Goal: Information Seeking & Learning: Learn about a topic

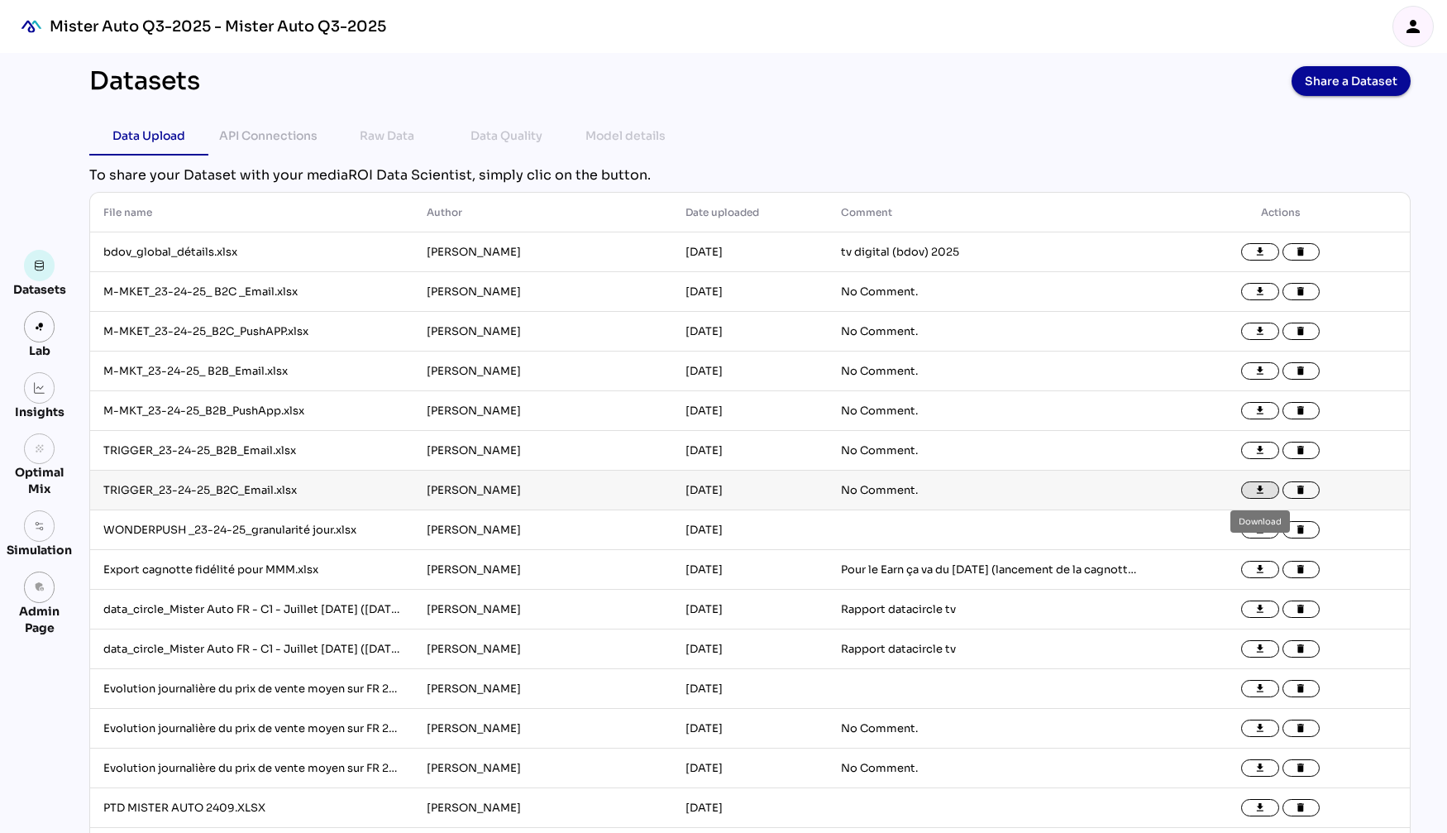
click at [1264, 490] on icon "file_download" at bounding box center [1260, 491] width 12 height 12
click at [1260, 454] on icon "file_download" at bounding box center [1260, 451] width 12 height 12
click at [1259, 409] on icon "file_download" at bounding box center [1260, 411] width 12 height 12
click at [1269, 372] on button "file_download" at bounding box center [1260, 371] width 38 height 18
click at [949, 298] on td "No Comment." at bounding box center [989, 292] width 323 height 40
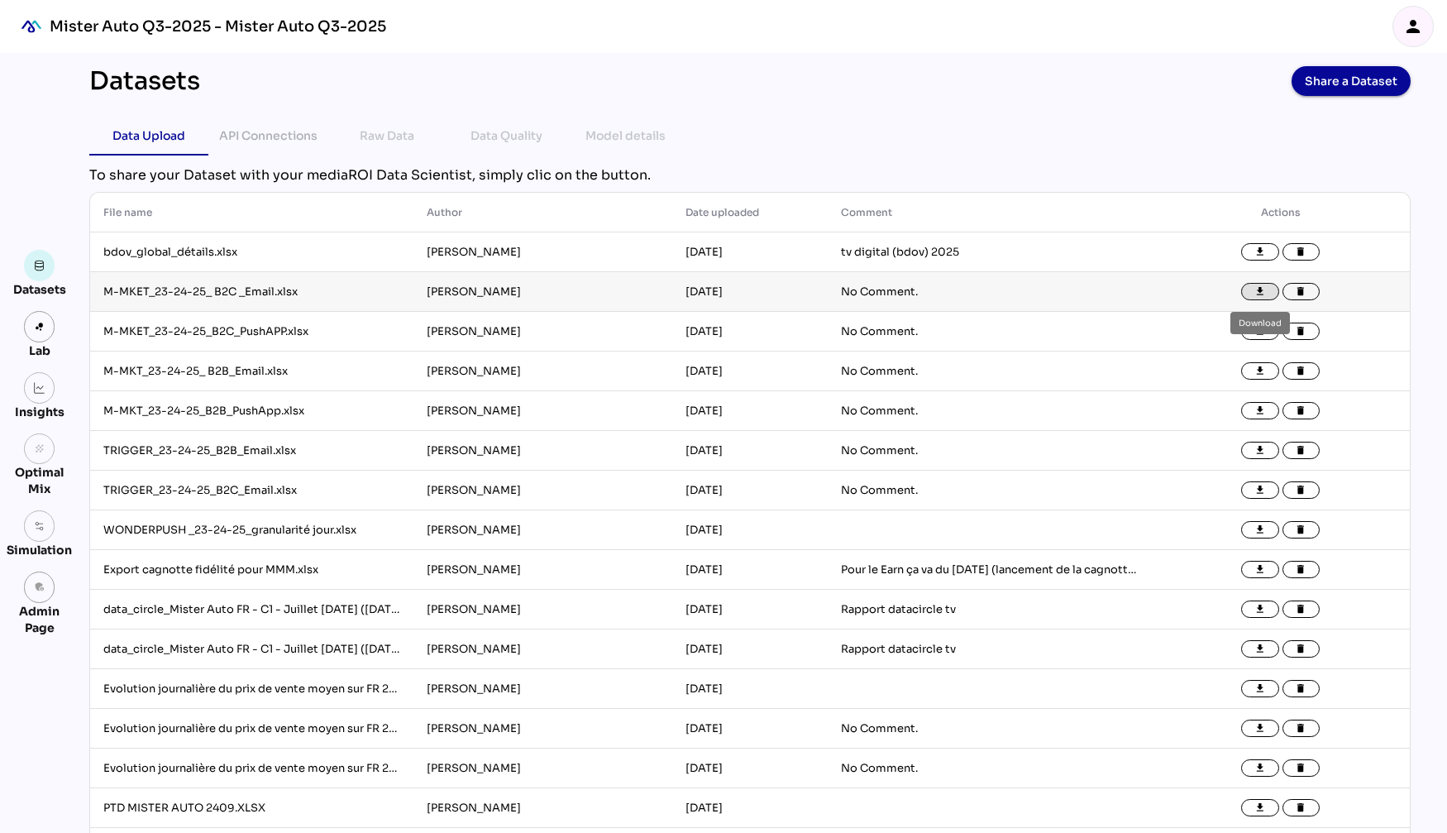
click at [1266, 289] on button "file_download" at bounding box center [1260, 292] width 38 height 18
click at [1260, 247] on icon "file_download" at bounding box center [1260, 252] width 12 height 12
click at [1269, 331] on button "file_download" at bounding box center [1260, 331] width 38 height 18
click at [1295, 27] on icon "person" at bounding box center [1413, 27] width 20 height 20
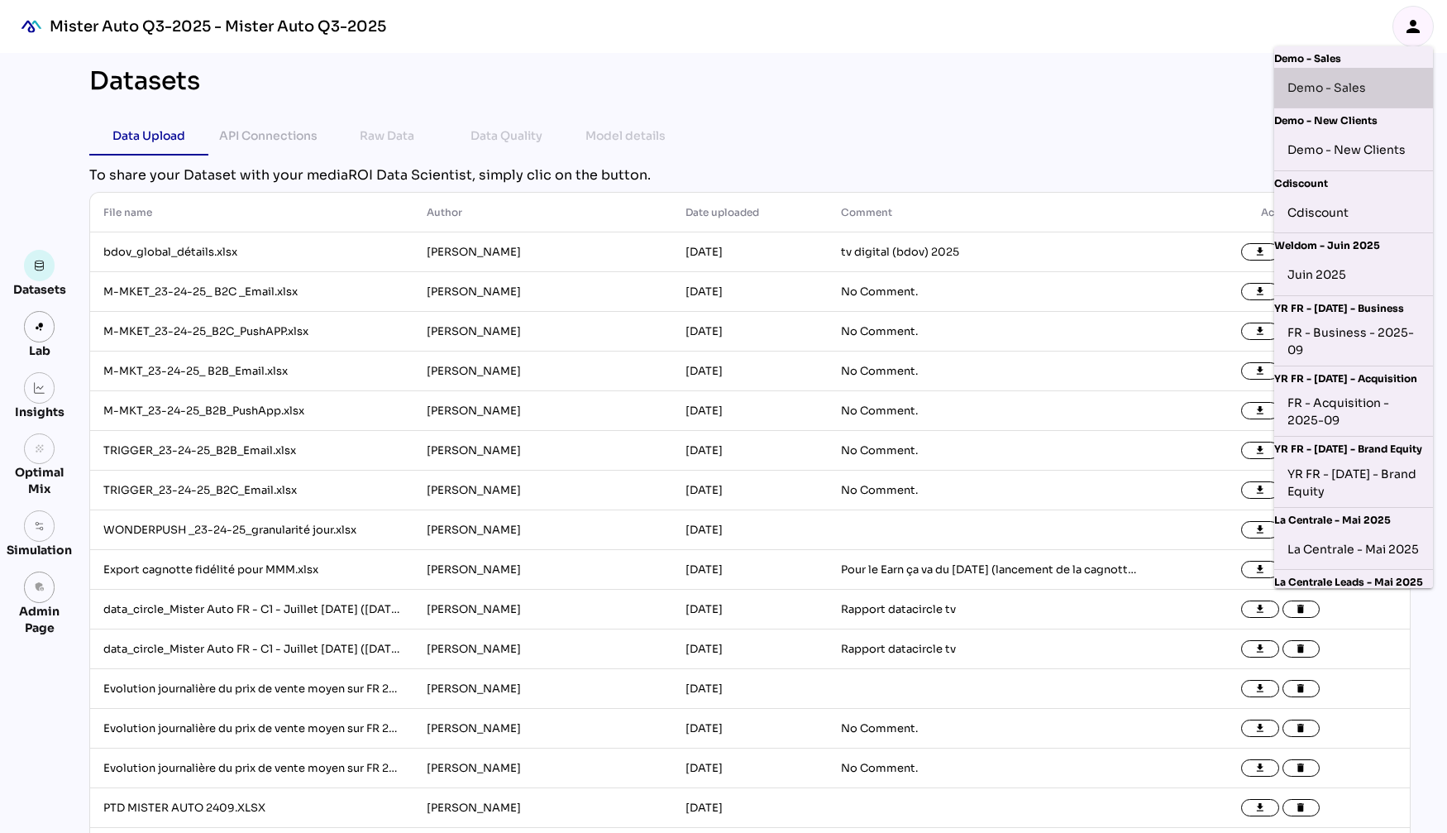
click at [1295, 88] on div "Demo - Sales" at bounding box center [1353, 87] width 132 height 26
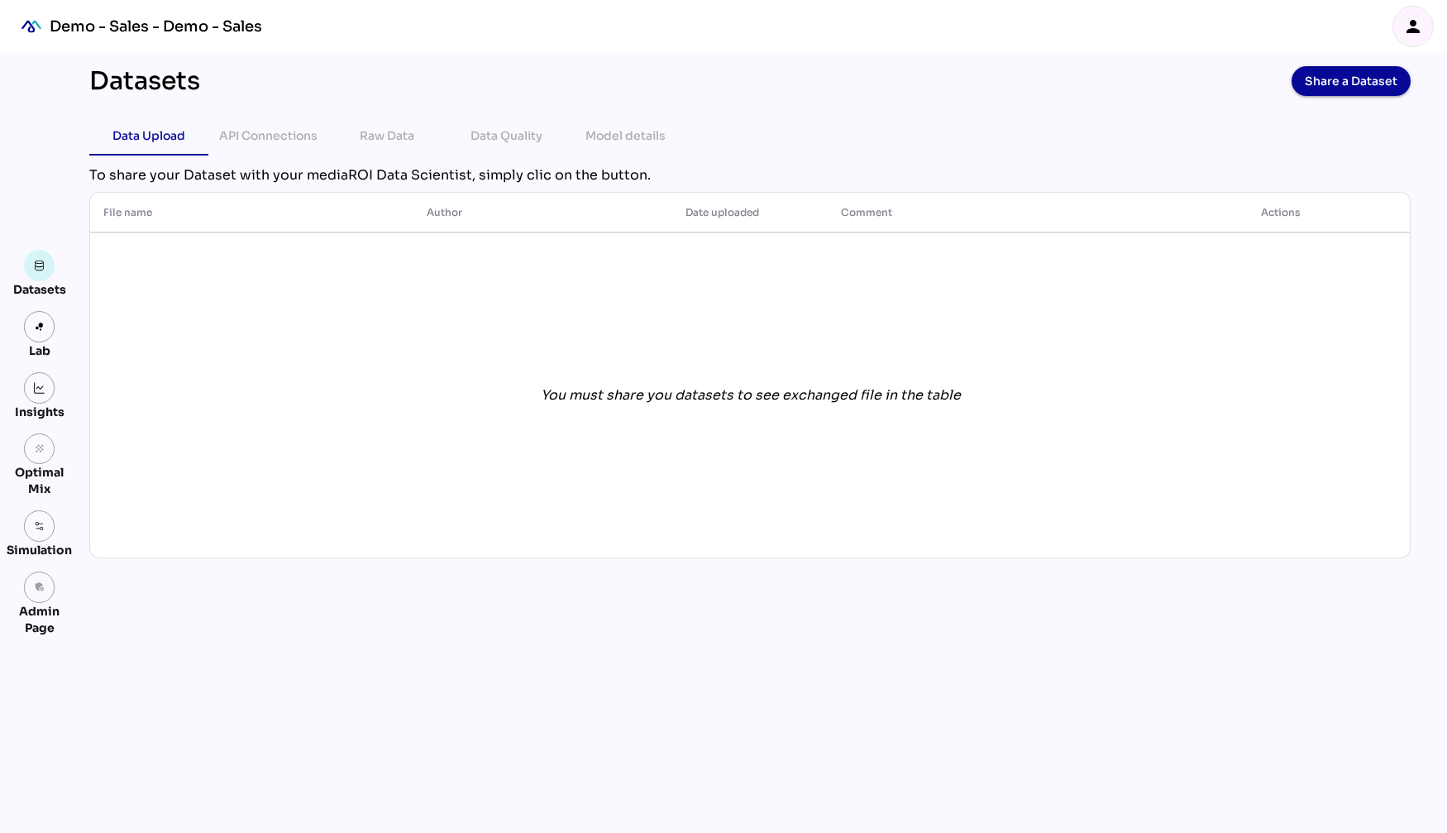
click at [43, 389] on img at bounding box center [40, 388] width 12 height 12
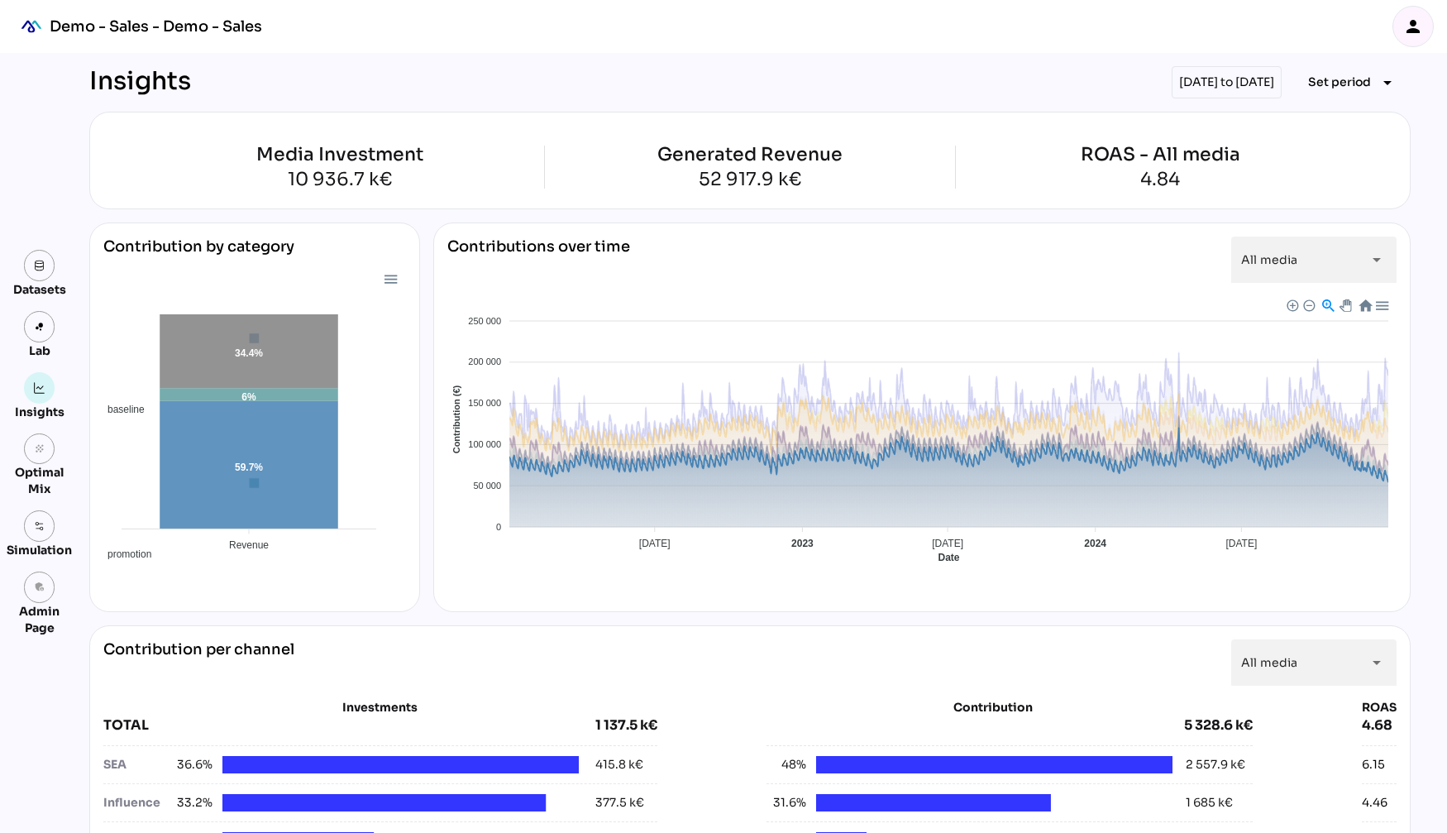
click at [490, 695] on span "Baseline" at bounding box center [464, 701] width 50 height 12
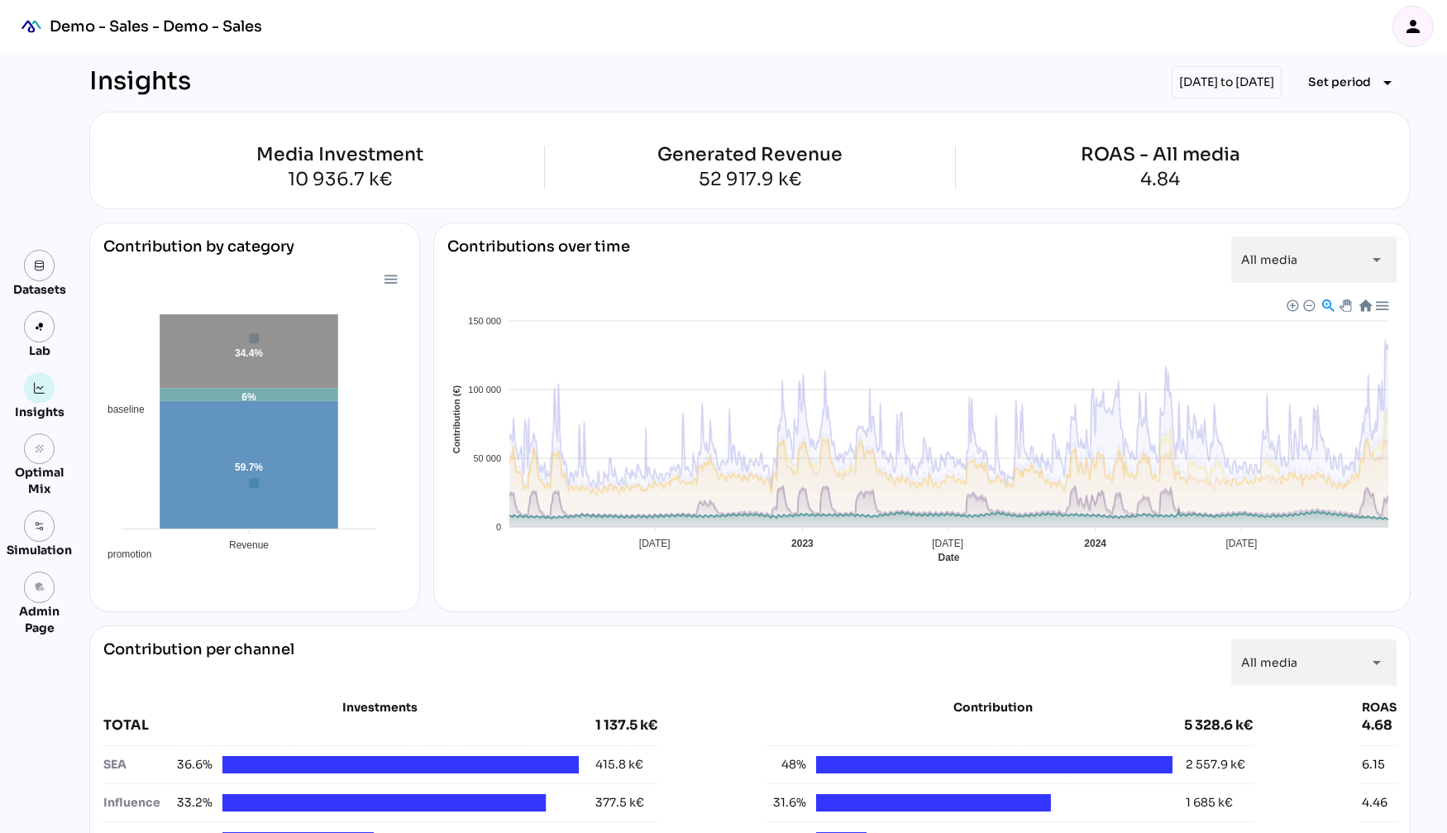
click at [497, 716] on span "Promotion" at bounding box center [468, 846] width 58 height 12
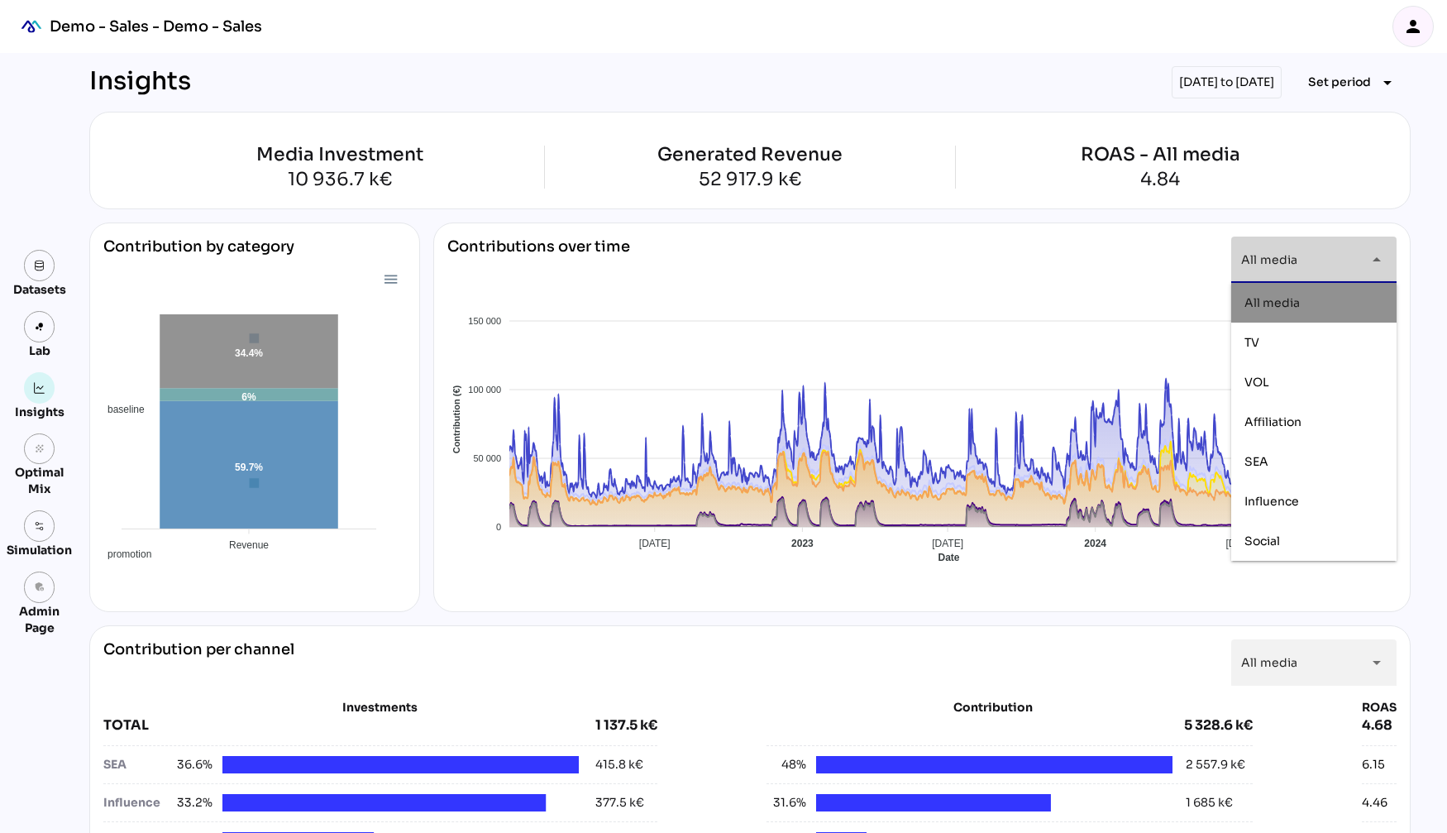
click at [971, 232] on div "Contributions over time All media ********* arrow_drop_down Baseline Promotion …" at bounding box center [922, 416] width 978 height 389
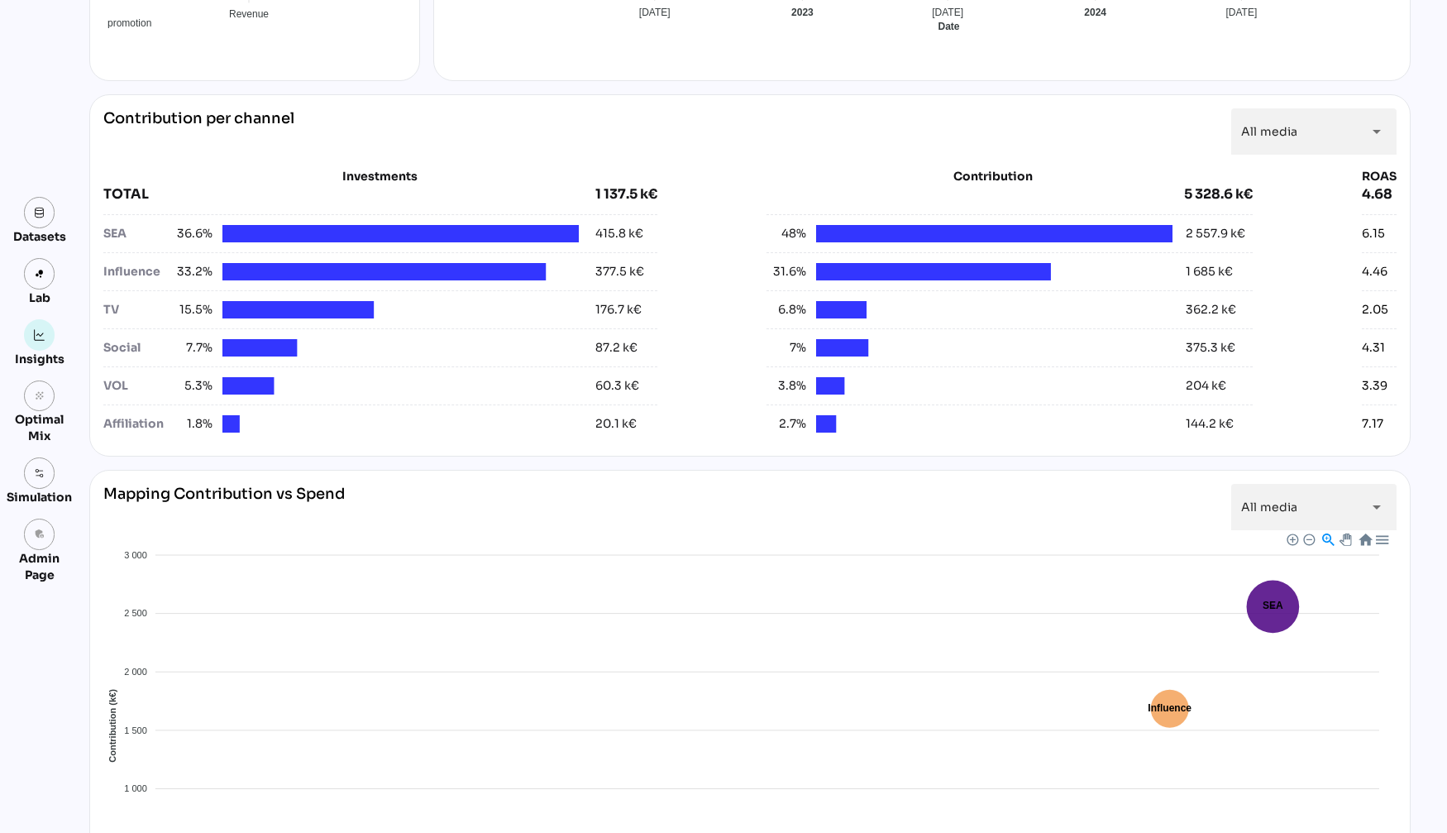
scroll to position [448, 0]
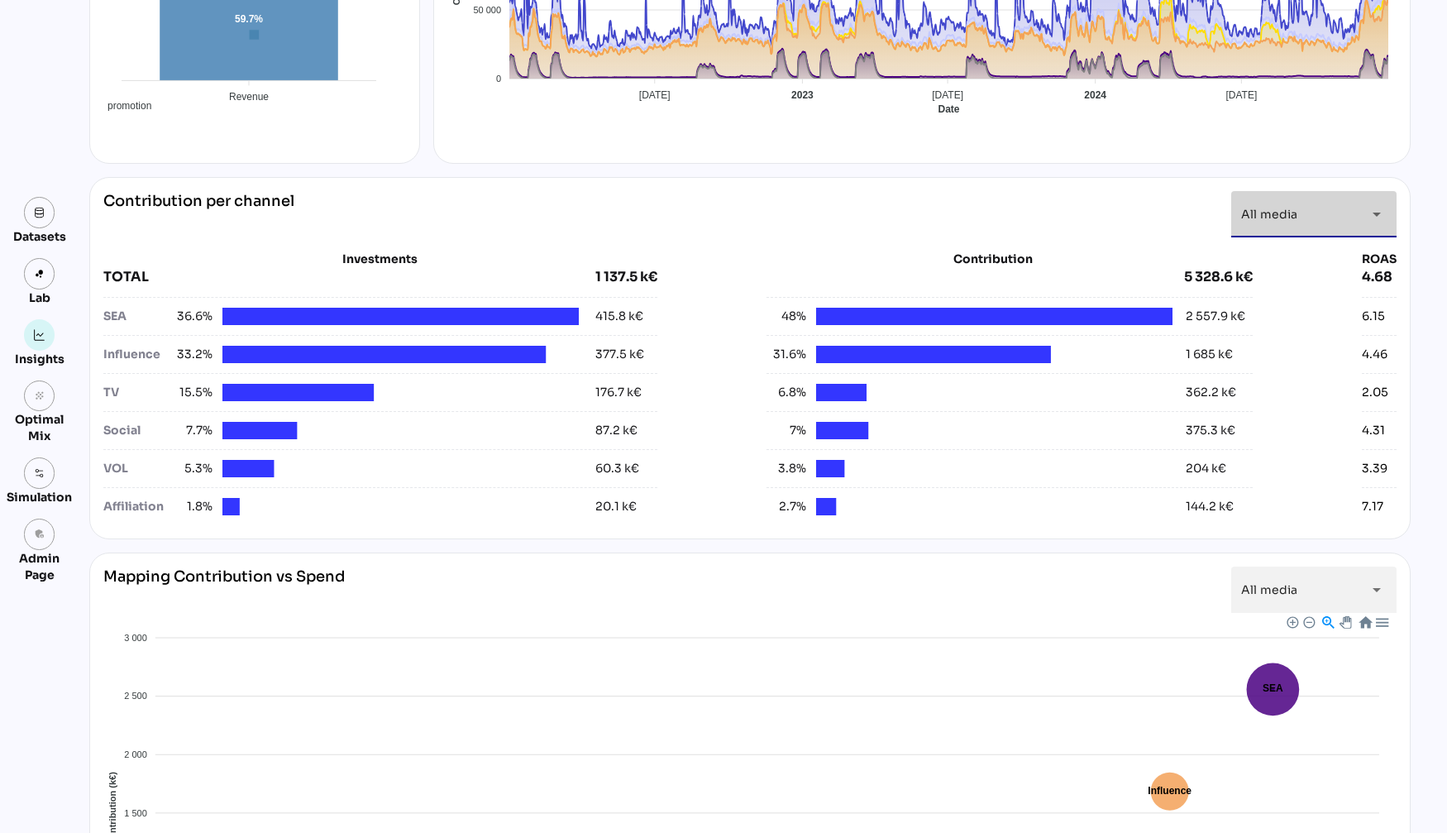
click at [1304, 212] on div "All media *********" at bounding box center [1299, 214] width 116 height 46
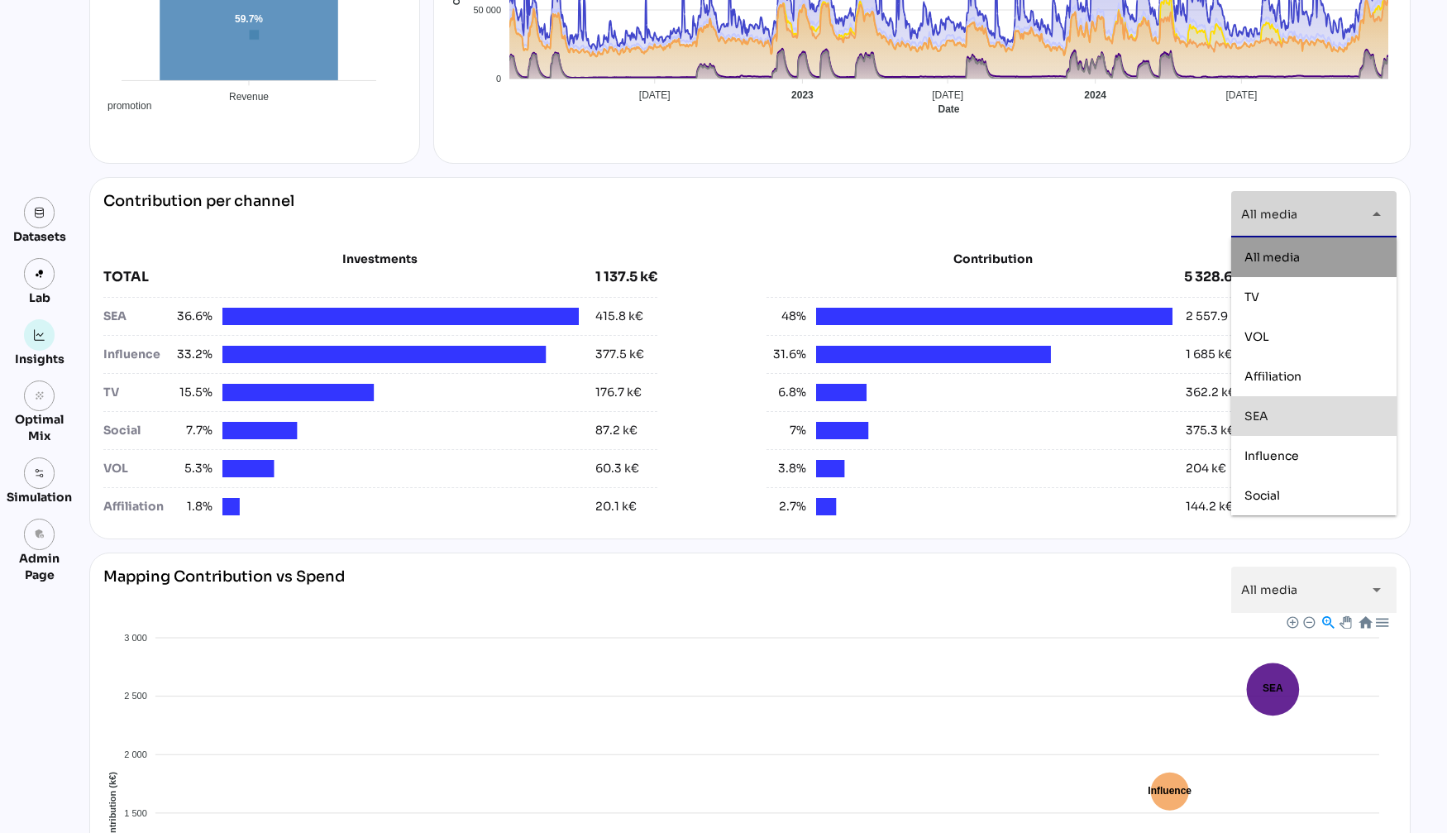
click at [1295, 423] on div "SEA" at bounding box center [1313, 416] width 139 height 26
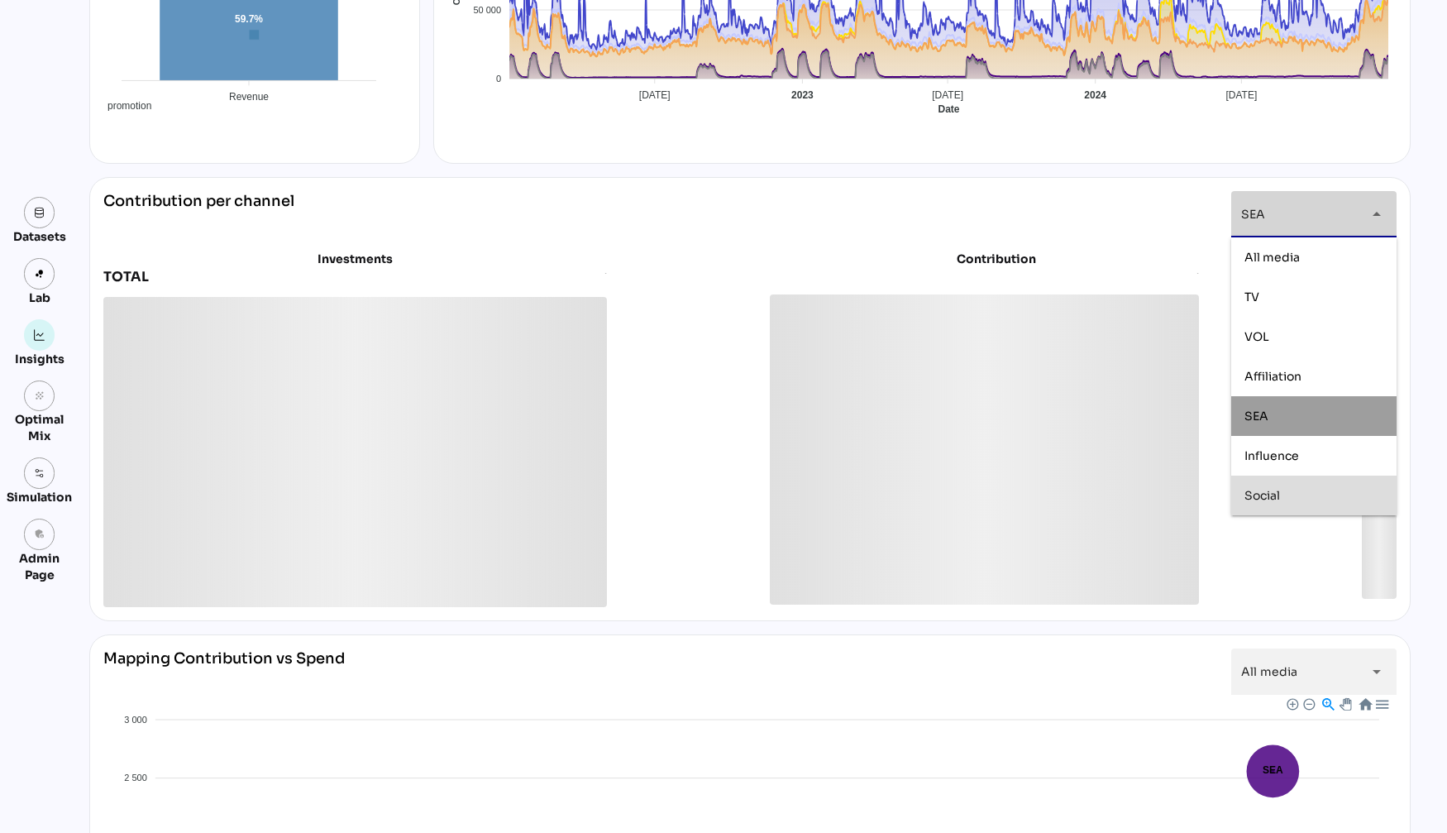
click at [1285, 489] on div "Social" at bounding box center [1313, 496] width 139 height 14
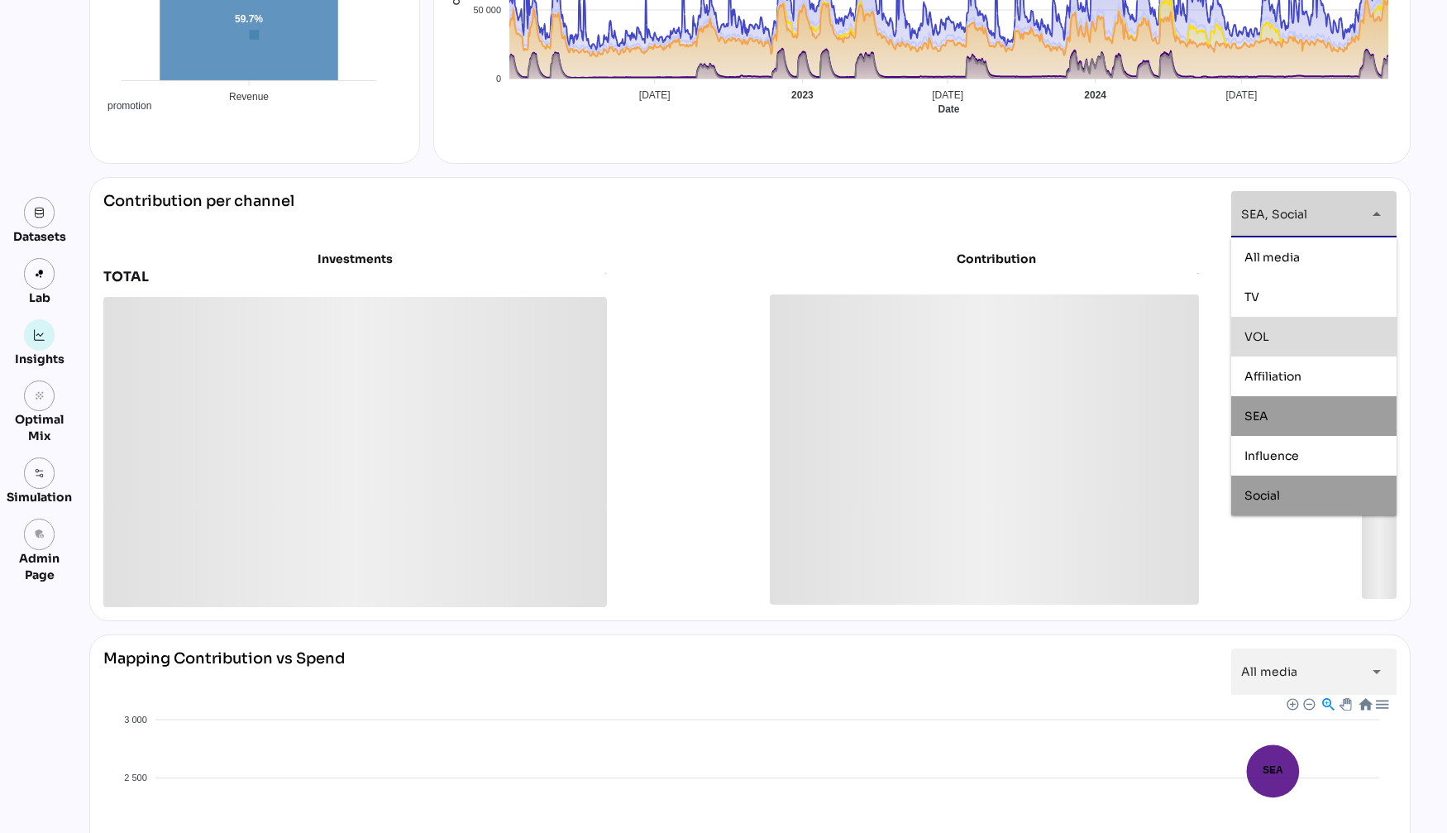
click at [1290, 326] on div "VOL" at bounding box center [1313, 336] width 139 height 26
type input "**********"
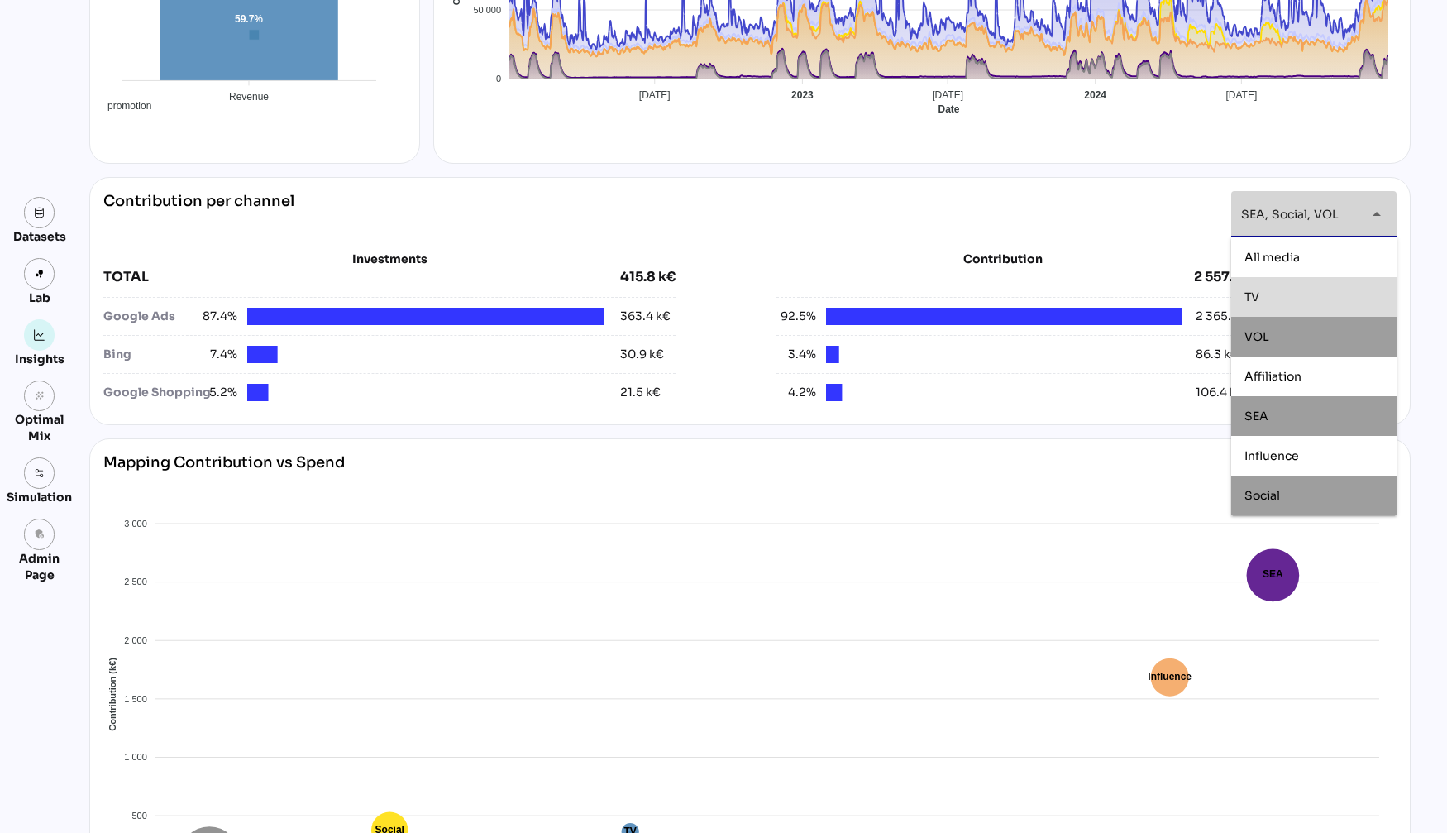
click at [726, 170] on div "**********" at bounding box center [749, 311] width 1321 height 1296
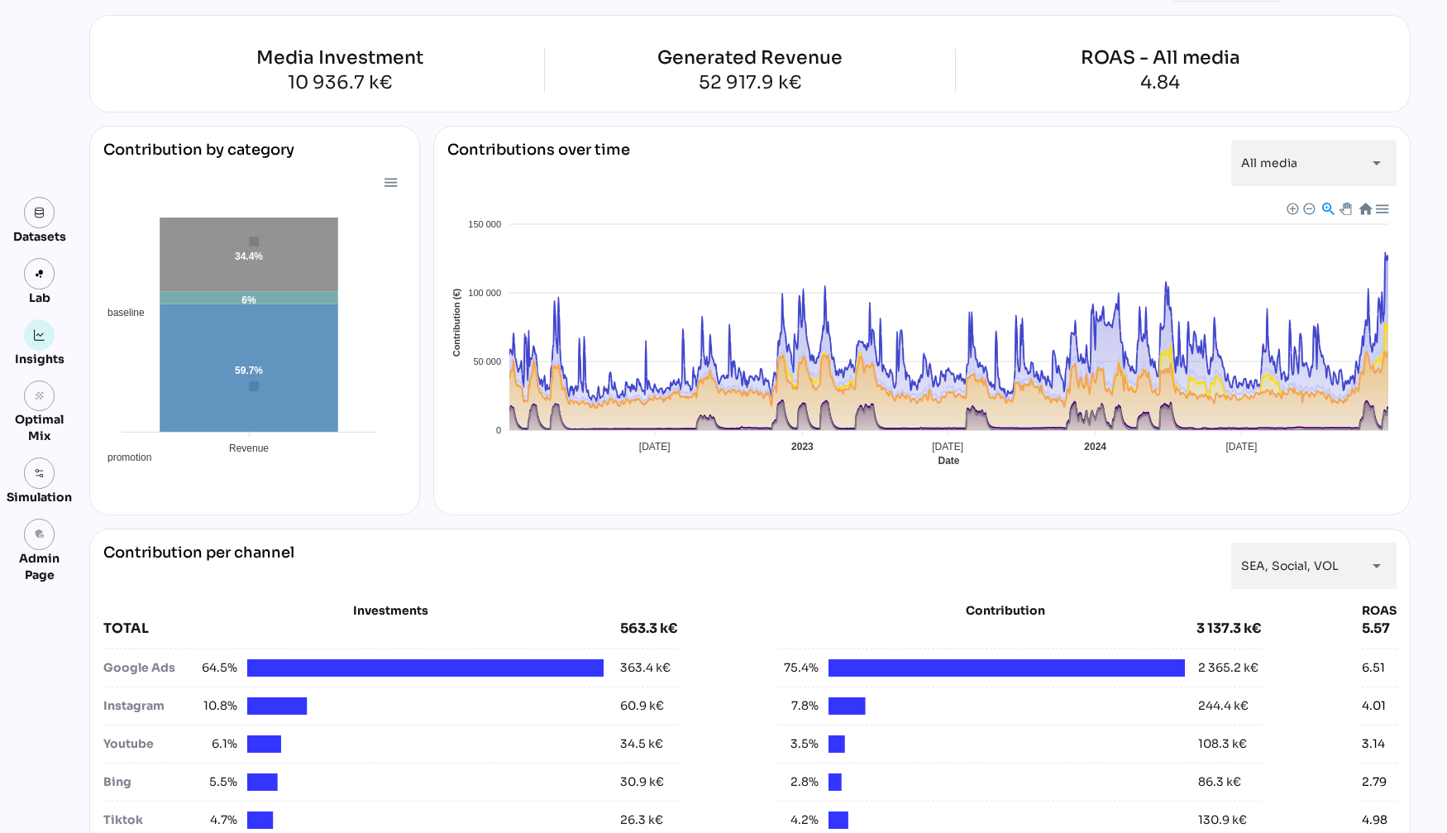
scroll to position [0, 0]
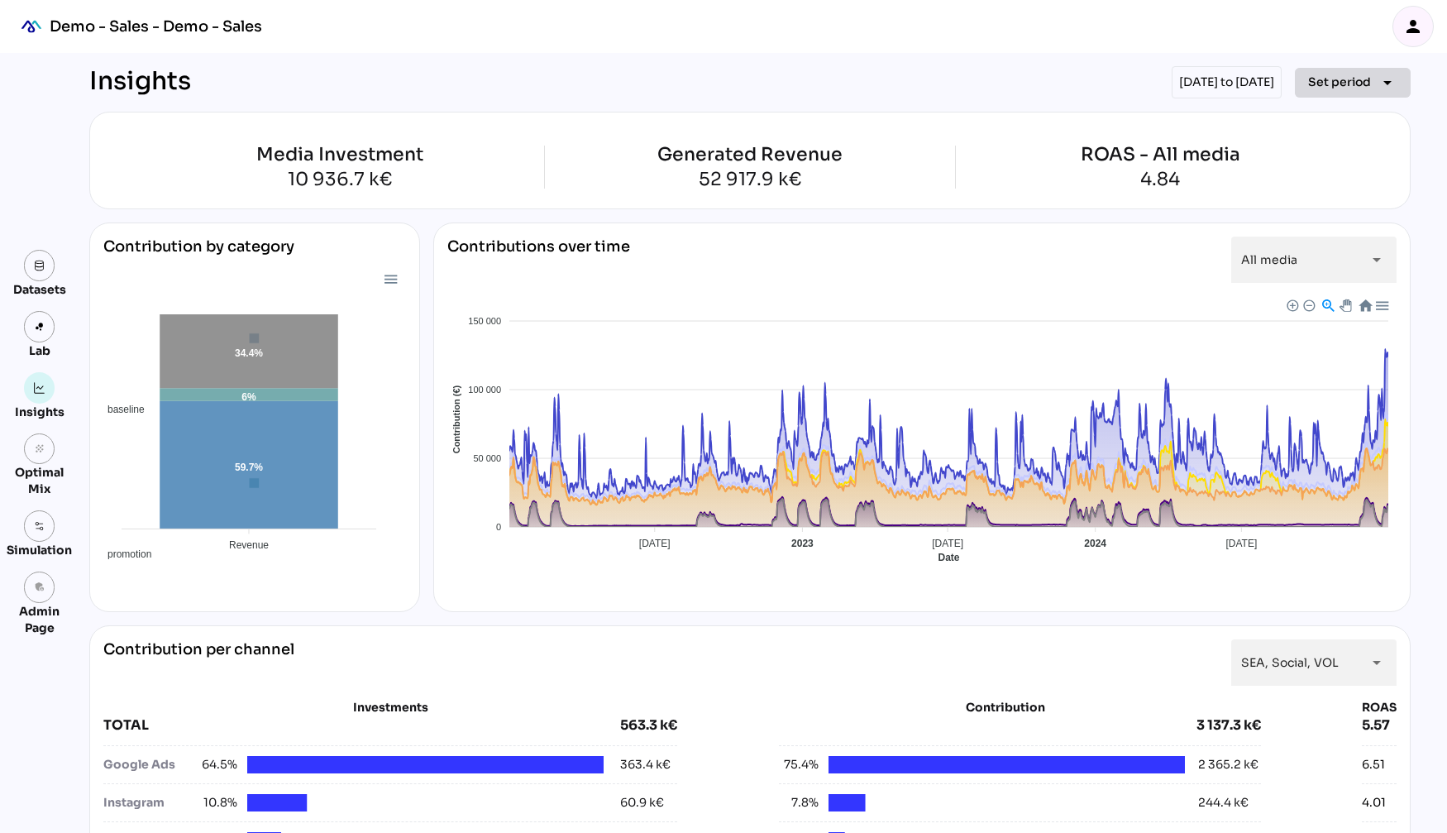
click at [1346, 79] on span "Set period" at bounding box center [1339, 82] width 63 height 20
click at [1312, 237] on div "Quarter" at bounding box center [1327, 237] width 77 height 14
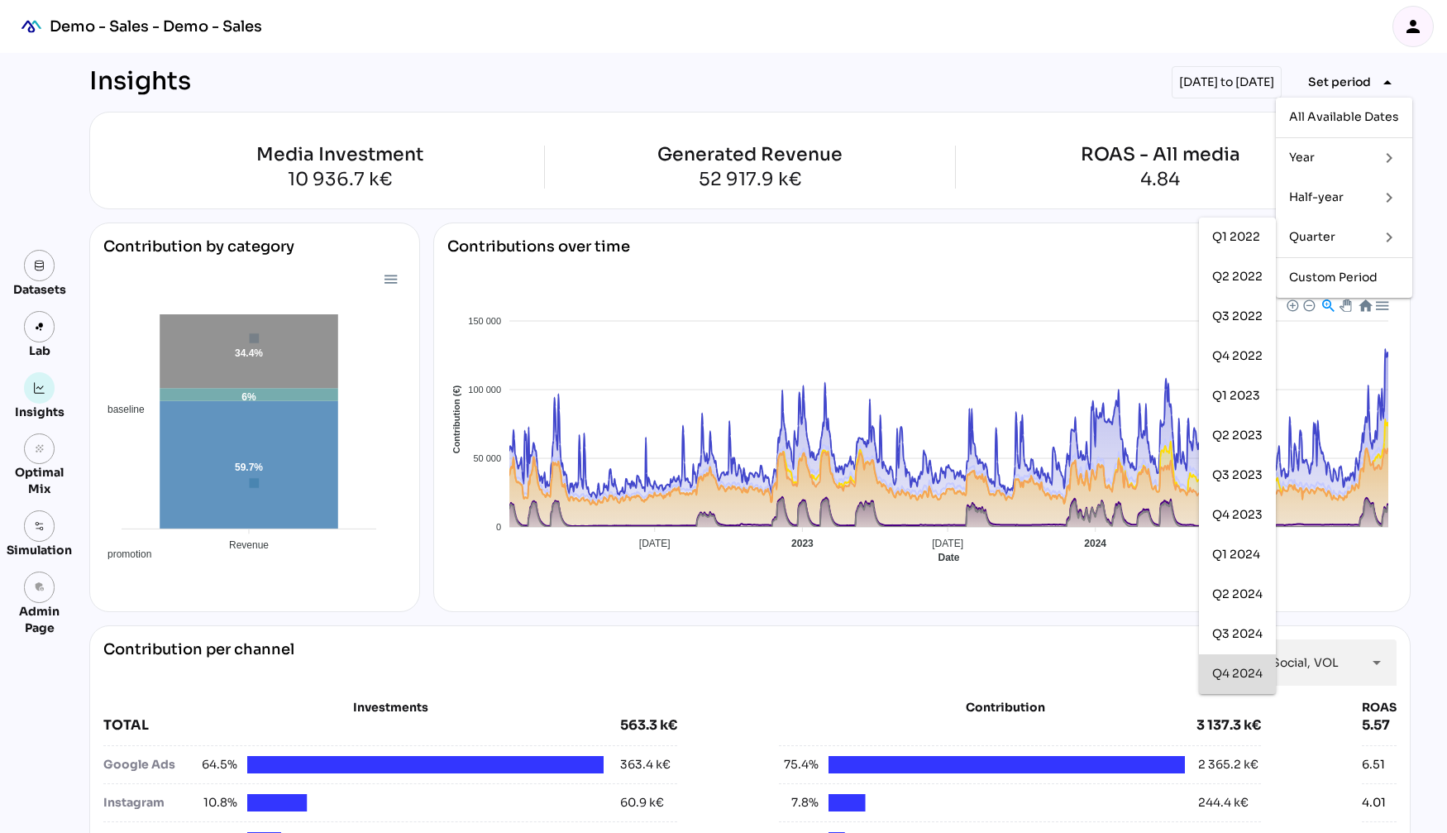
click at [1238, 669] on div "Q4 2024" at bounding box center [1237, 673] width 50 height 14
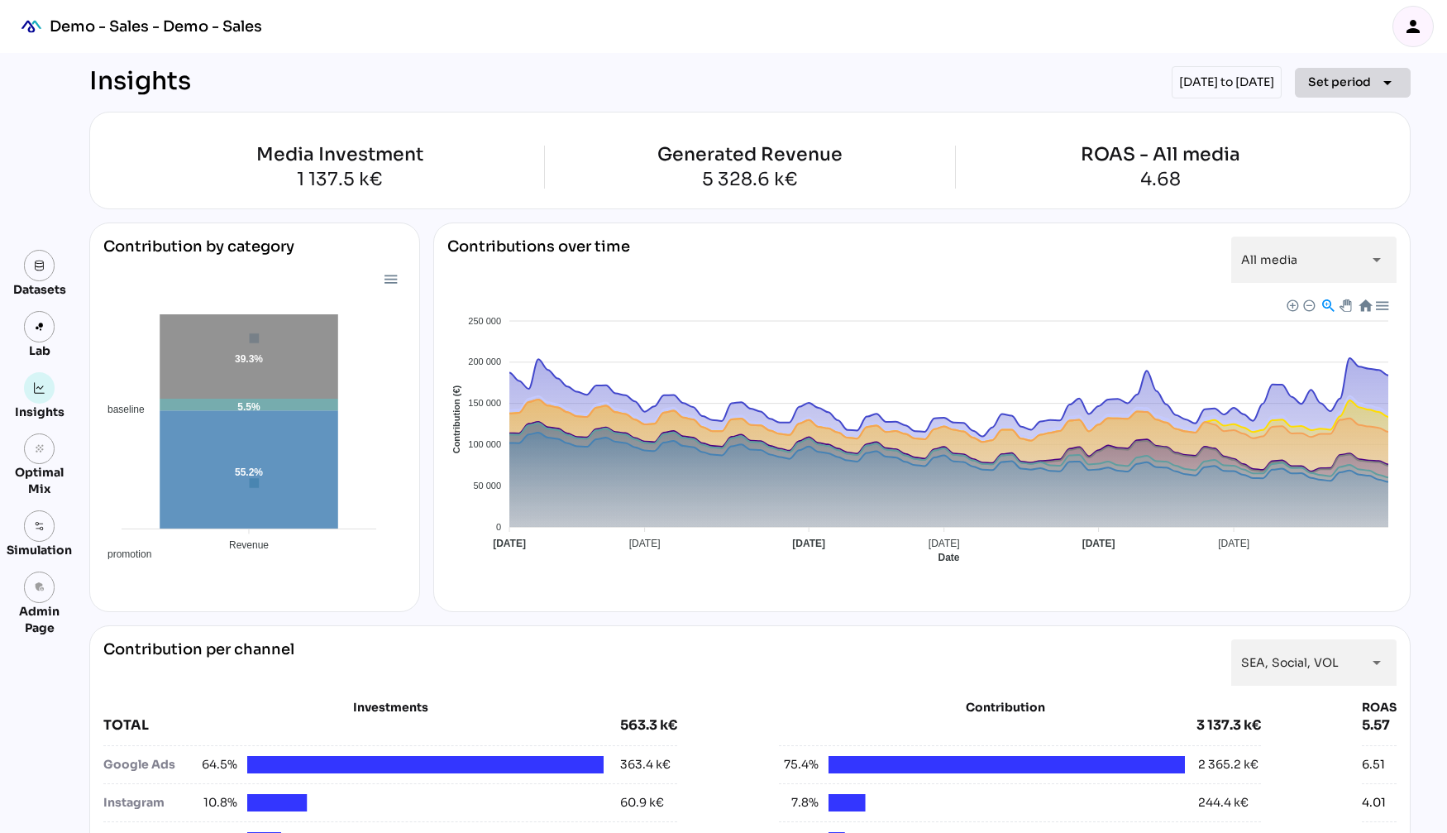
click at [1353, 85] on span "Set period" at bounding box center [1339, 82] width 63 height 20
click at [640, 79] on div "Insights [DATE] to [DATE] Set period arrow_drop_down" at bounding box center [749, 82] width 1321 height 32
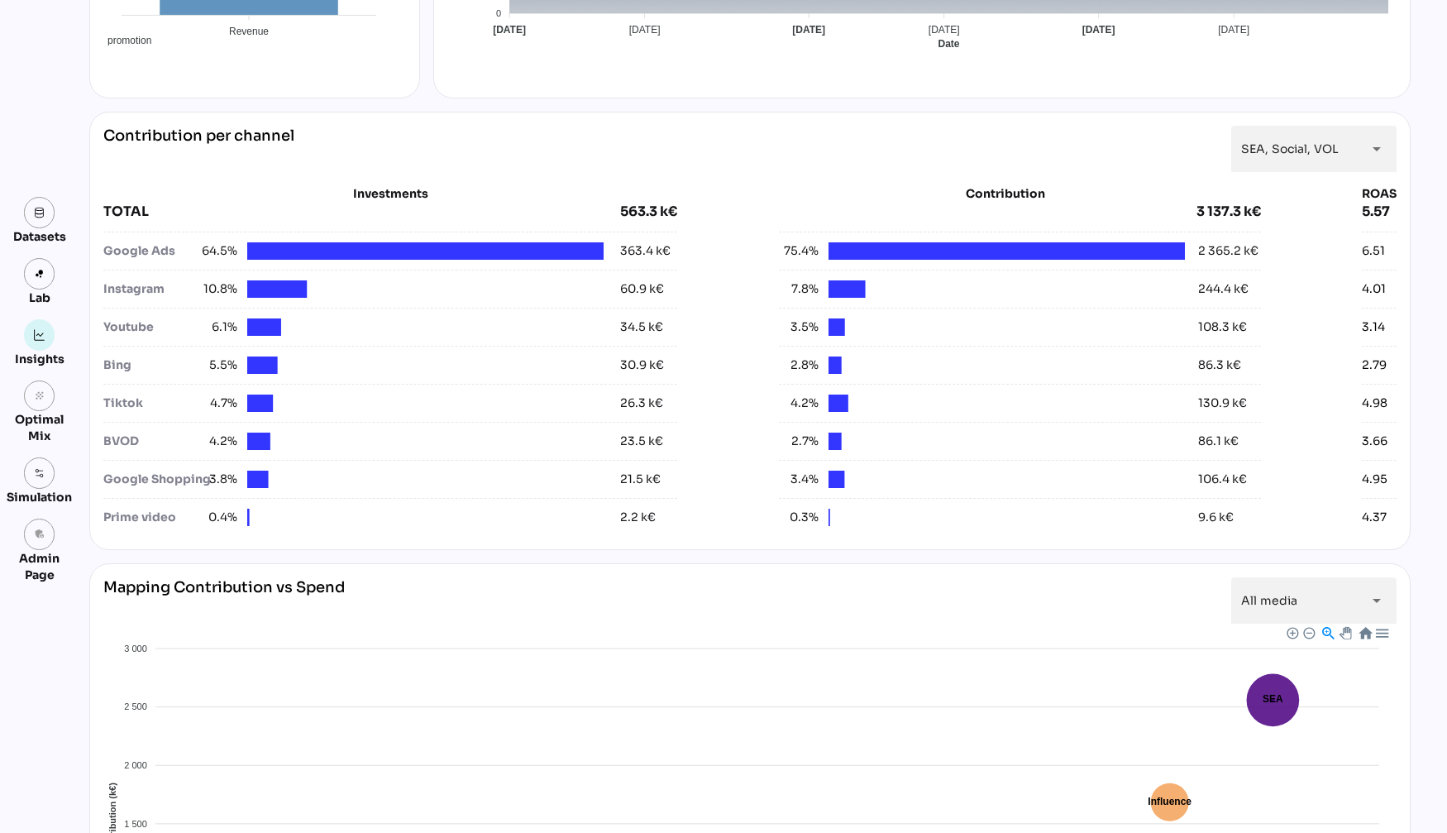
scroll to position [1181, 0]
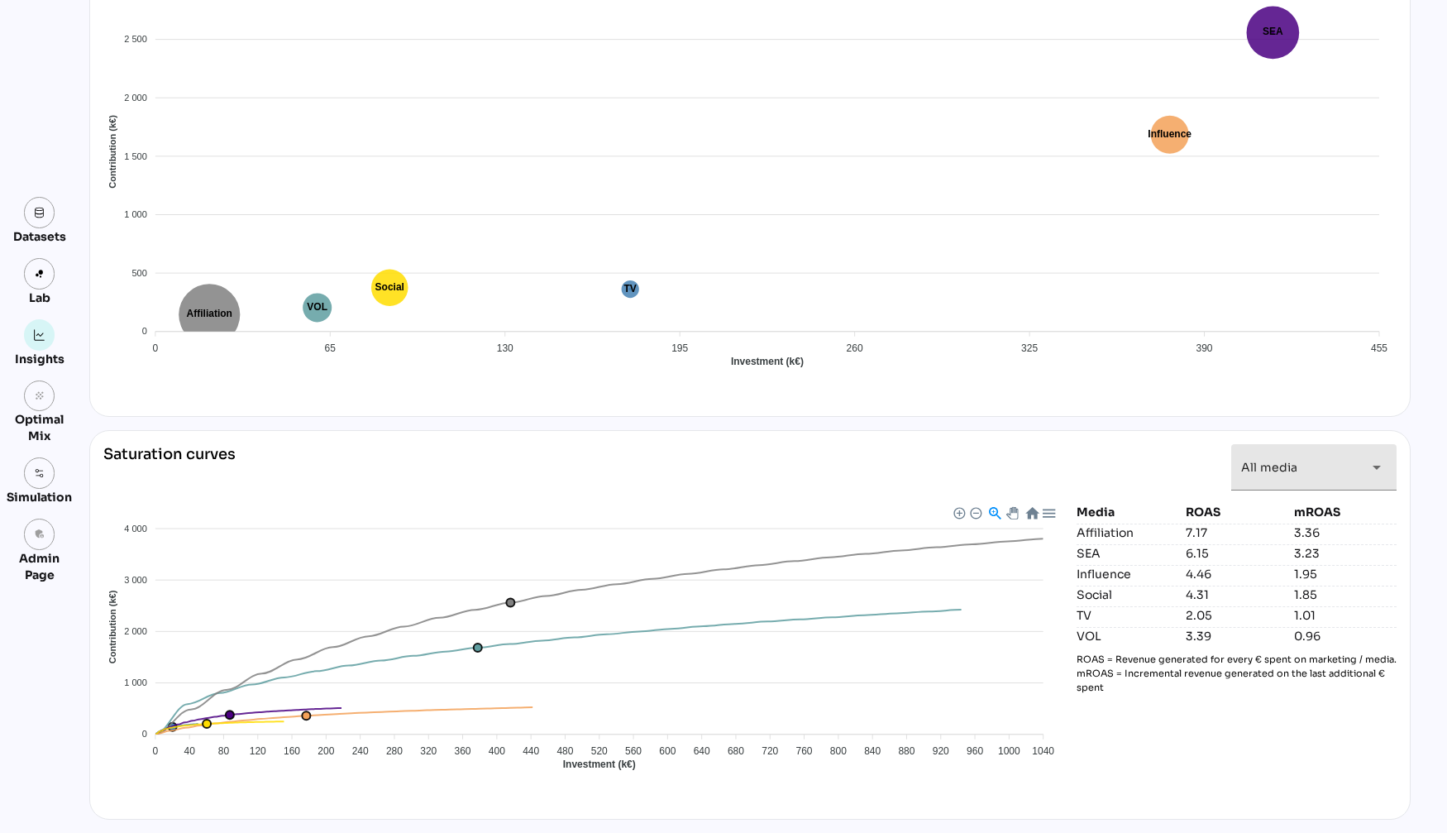
click at [1323, 465] on div "All media *********" at bounding box center [1299, 467] width 116 height 46
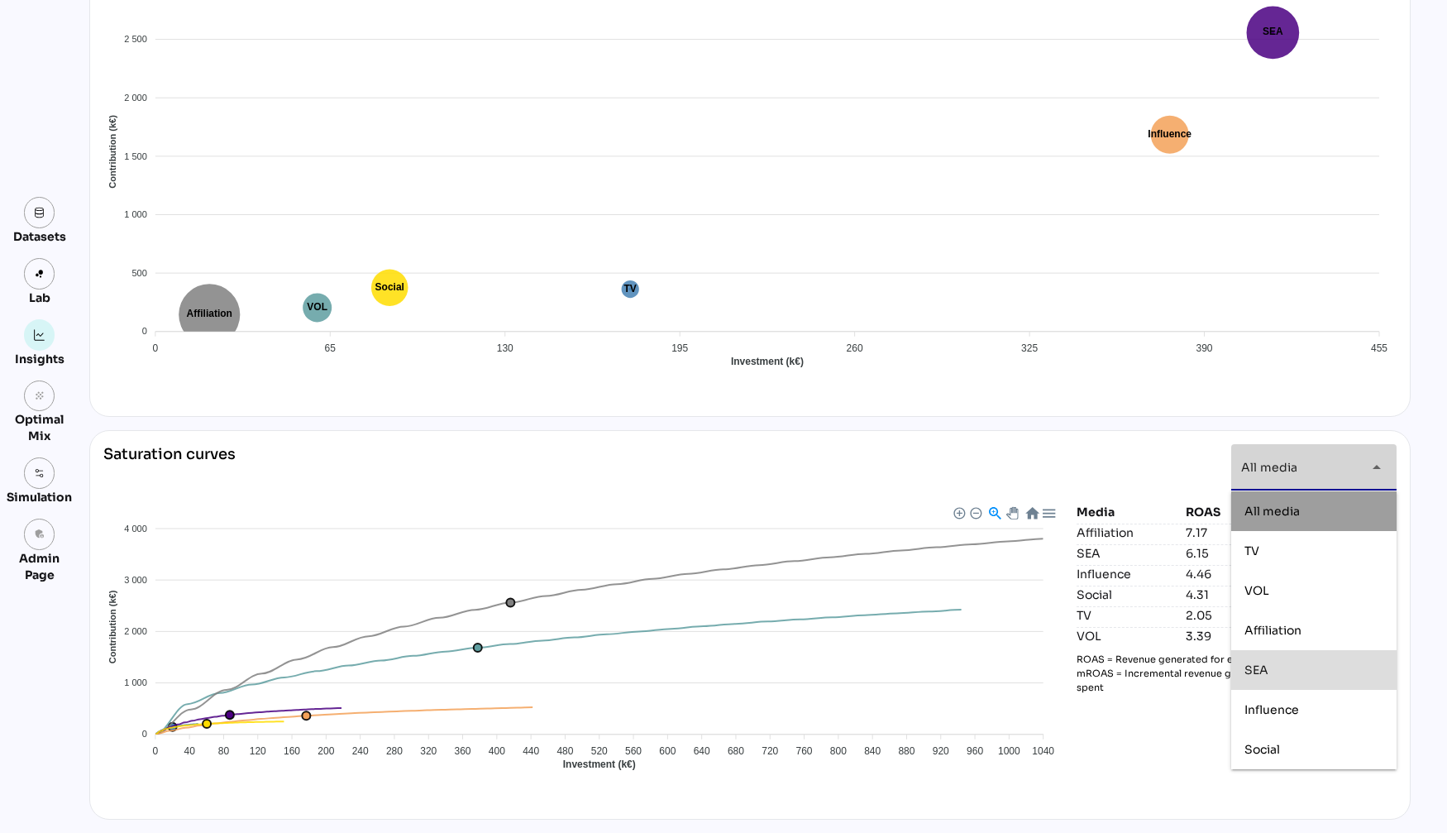
click at [1296, 678] on div "SEA" at bounding box center [1313, 670] width 139 height 26
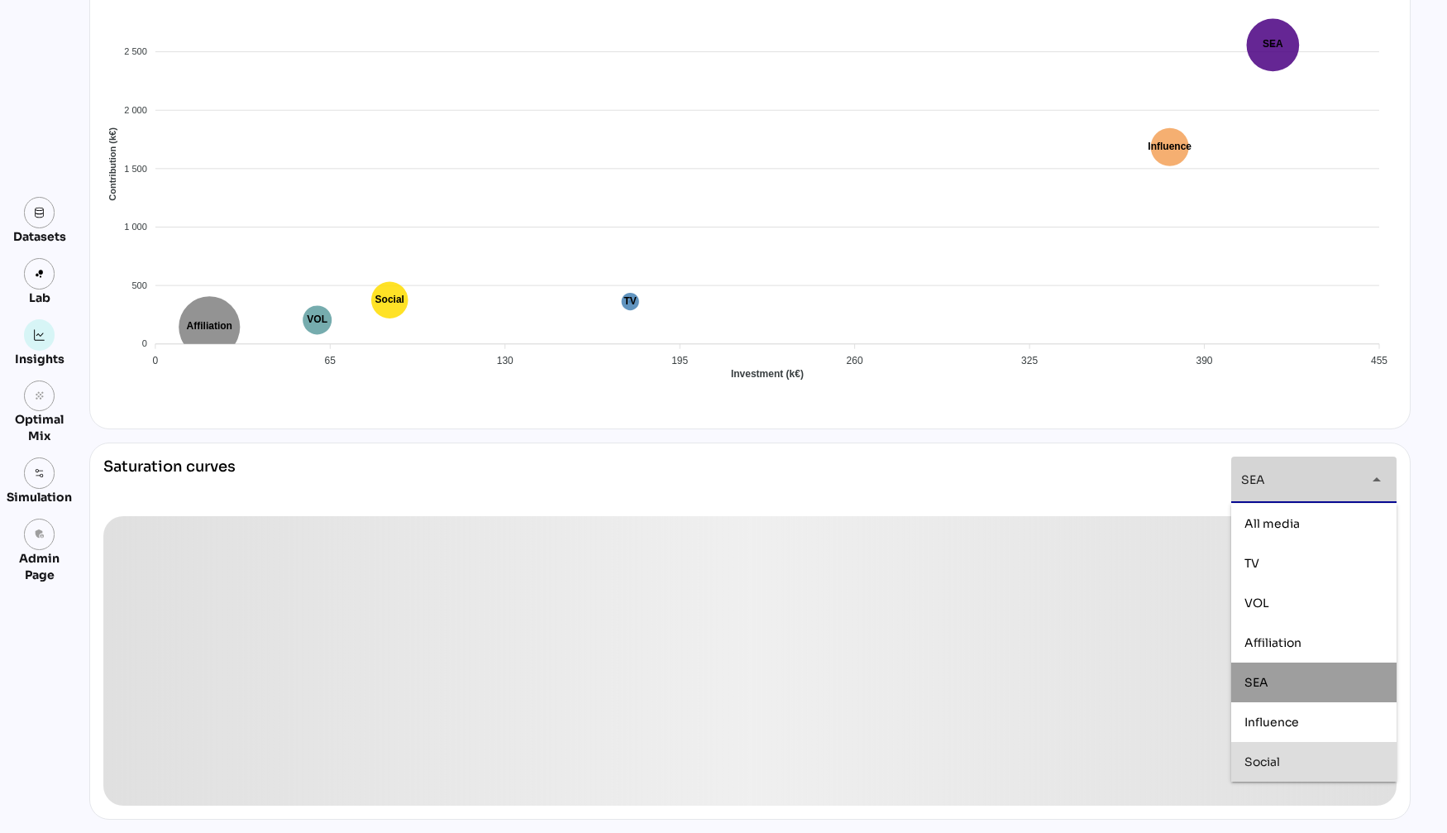
click at [1285, 769] on div "Social" at bounding box center [1313, 761] width 139 height 26
type input "**********"
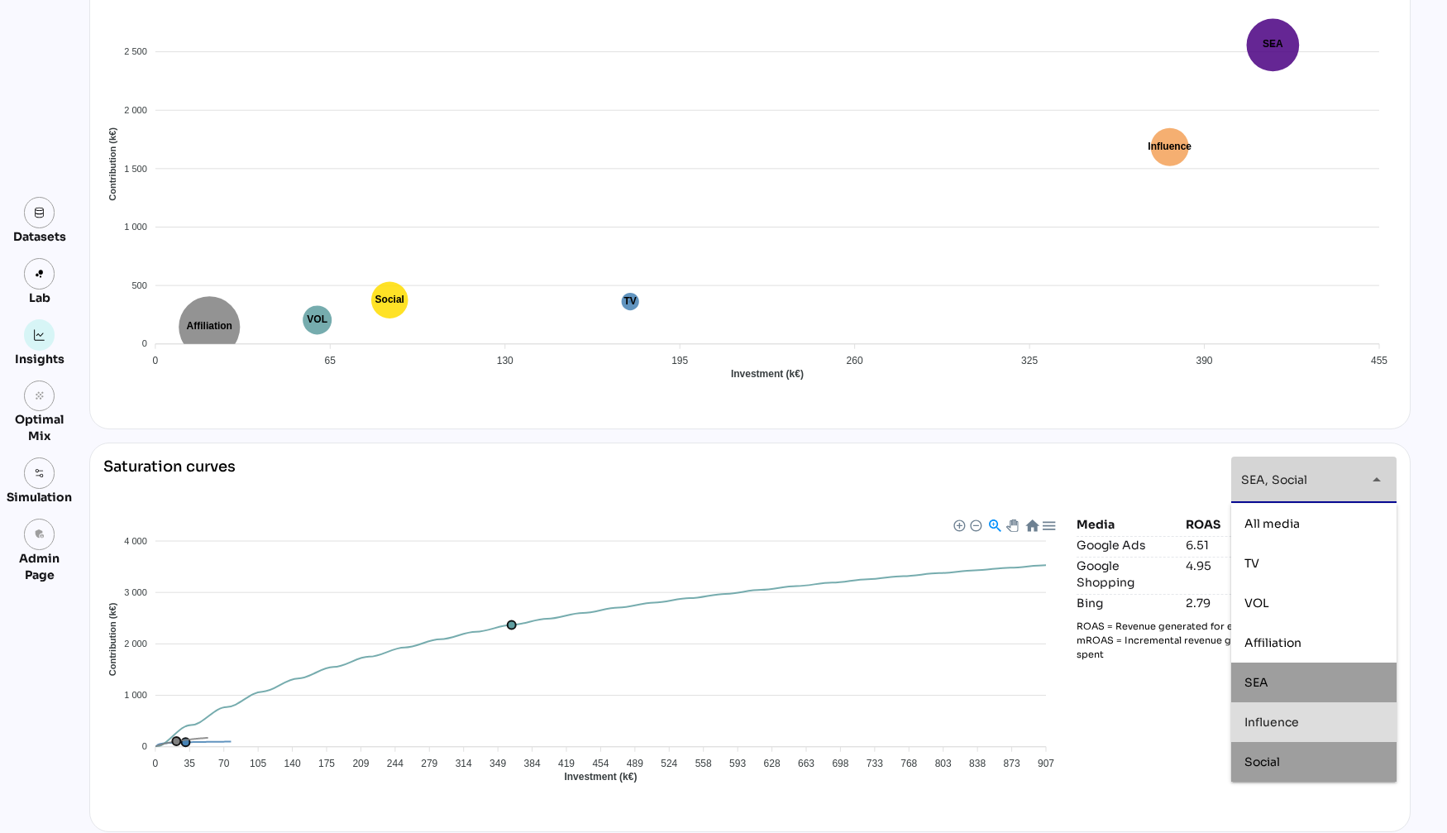
click at [906, 459] on div "**********" at bounding box center [749, 486] width 1293 height 60
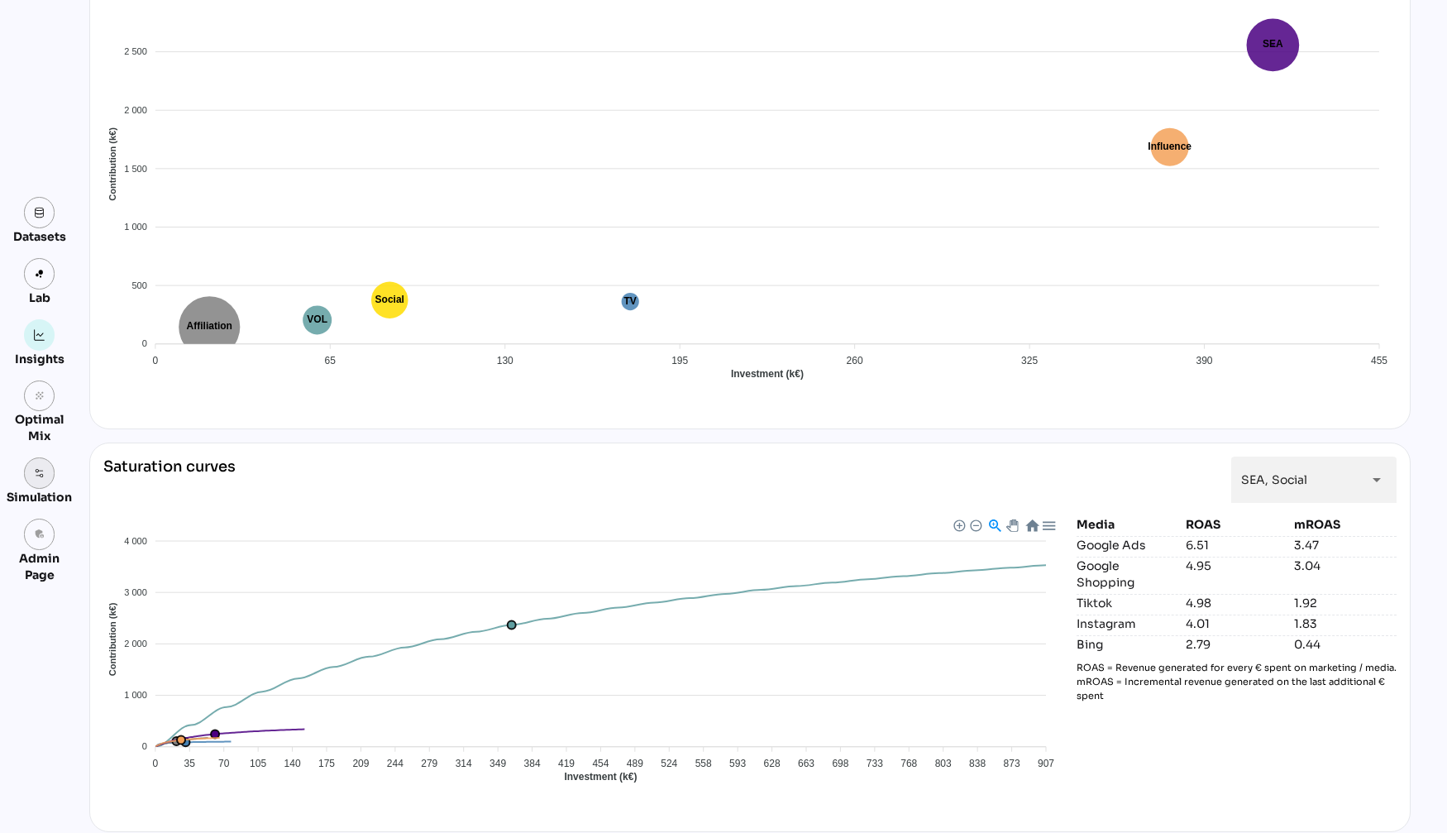
click at [45, 475] on link at bounding box center [39, 472] width 31 height 31
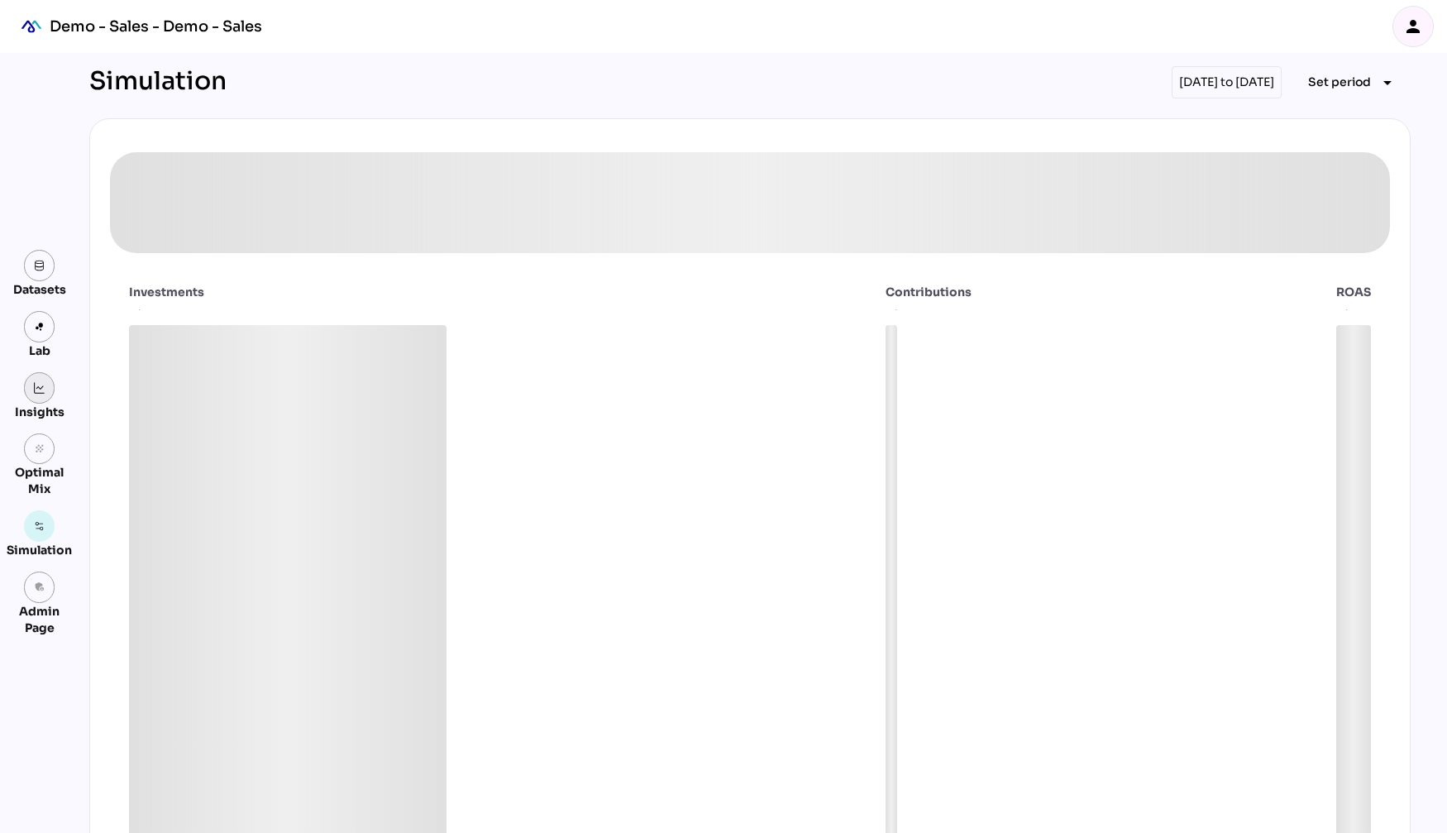
click at [51, 389] on link at bounding box center [39, 387] width 31 height 31
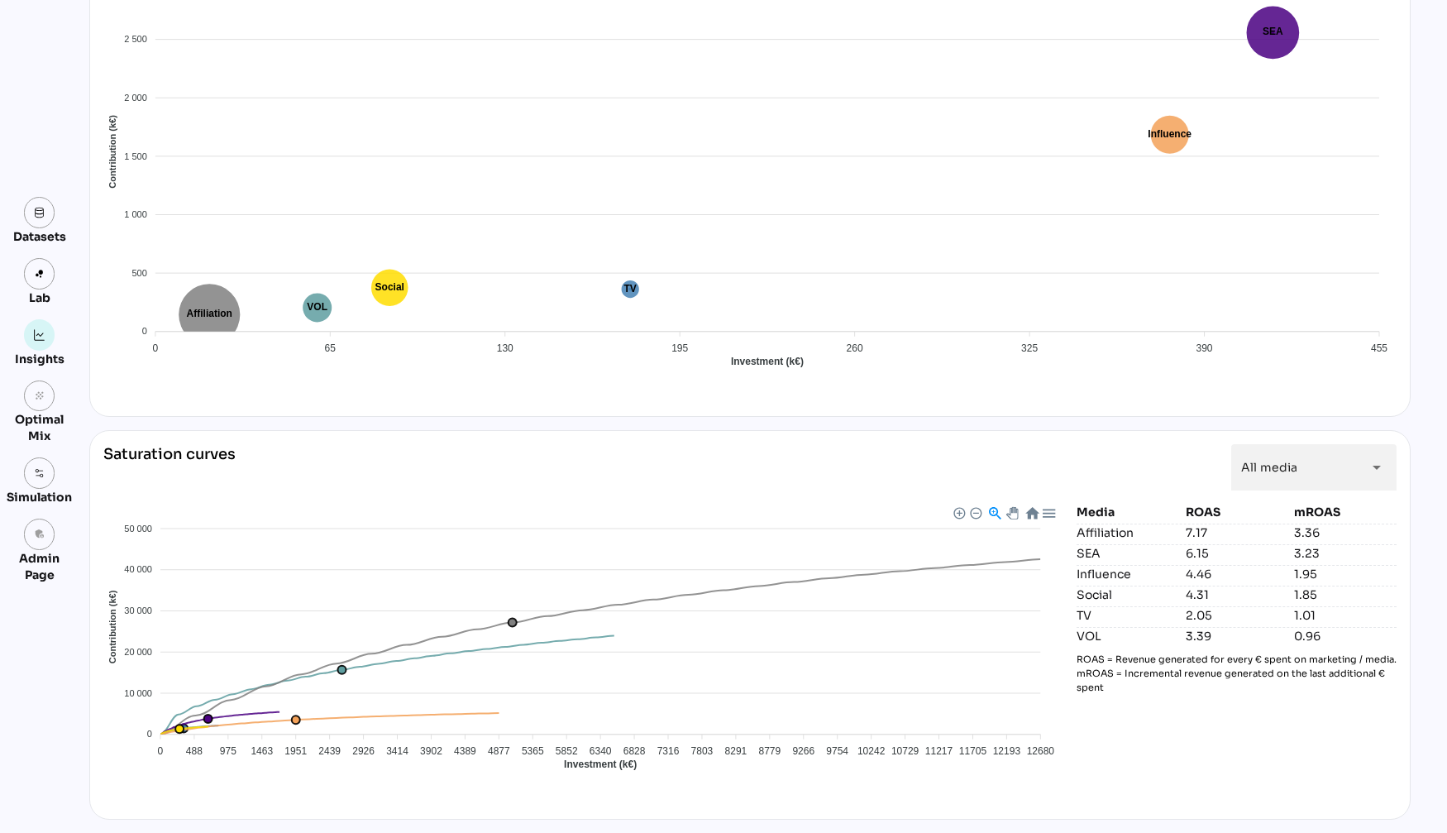
scroll to position [1105, 0]
click at [36, 475] on img at bounding box center [40, 473] width 12 height 12
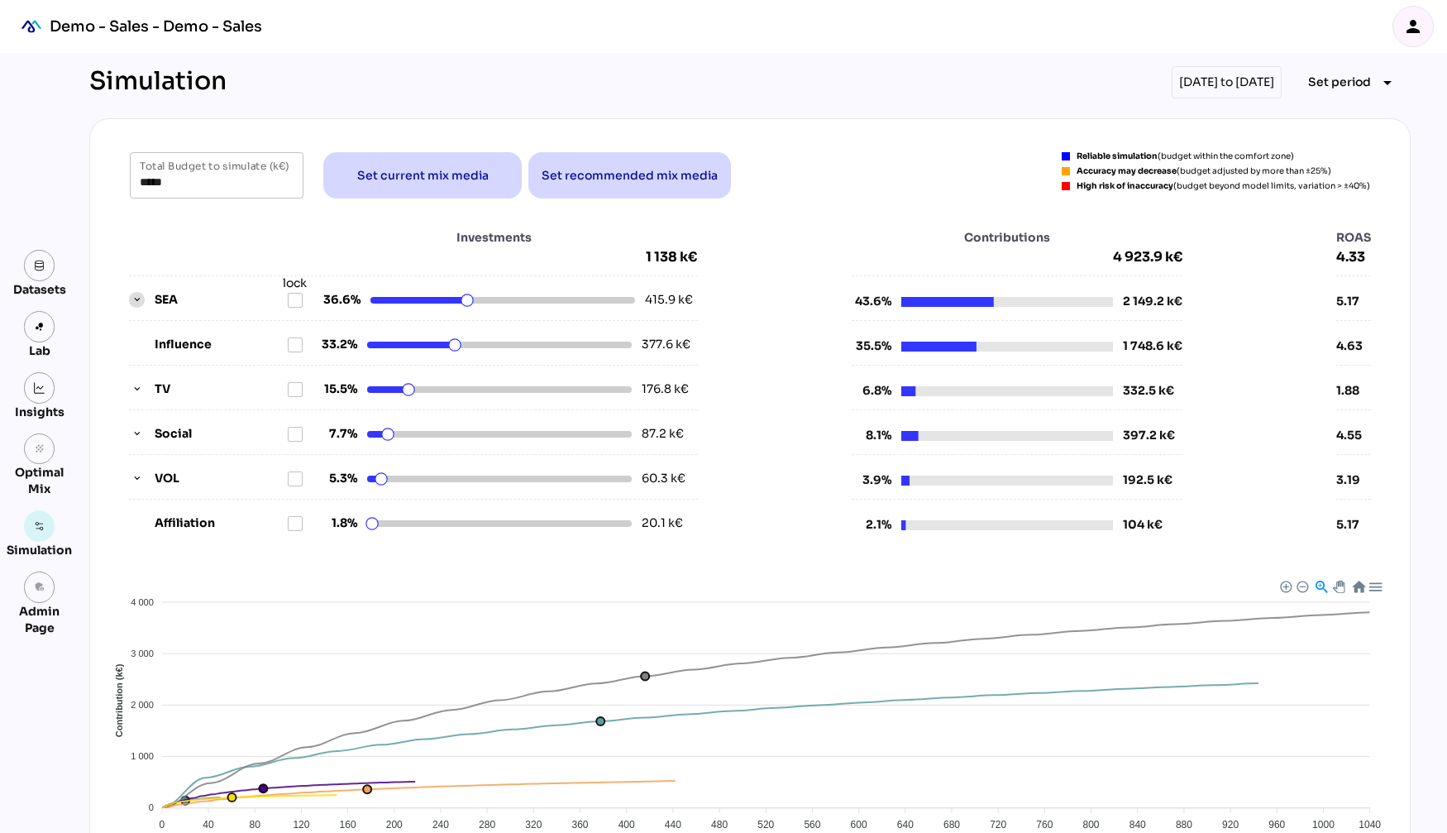
click at [135, 299] on icon "button" at bounding box center [137, 300] width 12 height 12
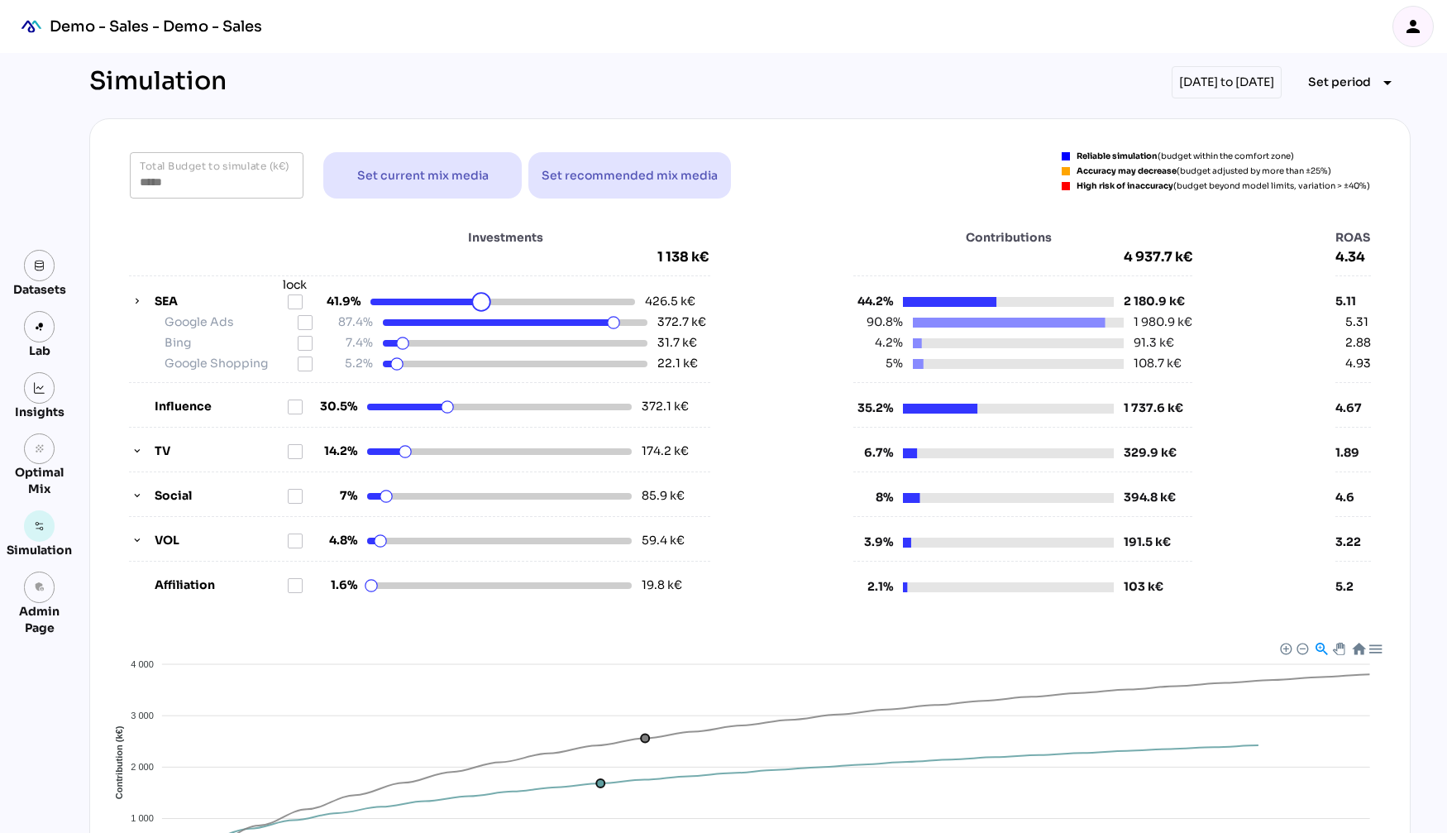
drag, startPoint x: 471, startPoint y: 303, endPoint x: 482, endPoint y: 301, distance: 11.8
click at [483, 303] on html "Demo - Sales - Demo - Sales person Datasets Lab Insights grain Optimal Mix Simu…" at bounding box center [723, 572] width 1447 height 1144
click at [299, 301] on icon at bounding box center [295, 301] width 13 height 13
drag, startPoint x: 408, startPoint y: 451, endPoint x: 434, endPoint y: 456, distance: 26.1
click at [434, 456] on html "Demo - Sales - Demo - Sales person Datasets Lab Insights grain Optimal Mix Simu…" at bounding box center [723, 572] width 1447 height 1144
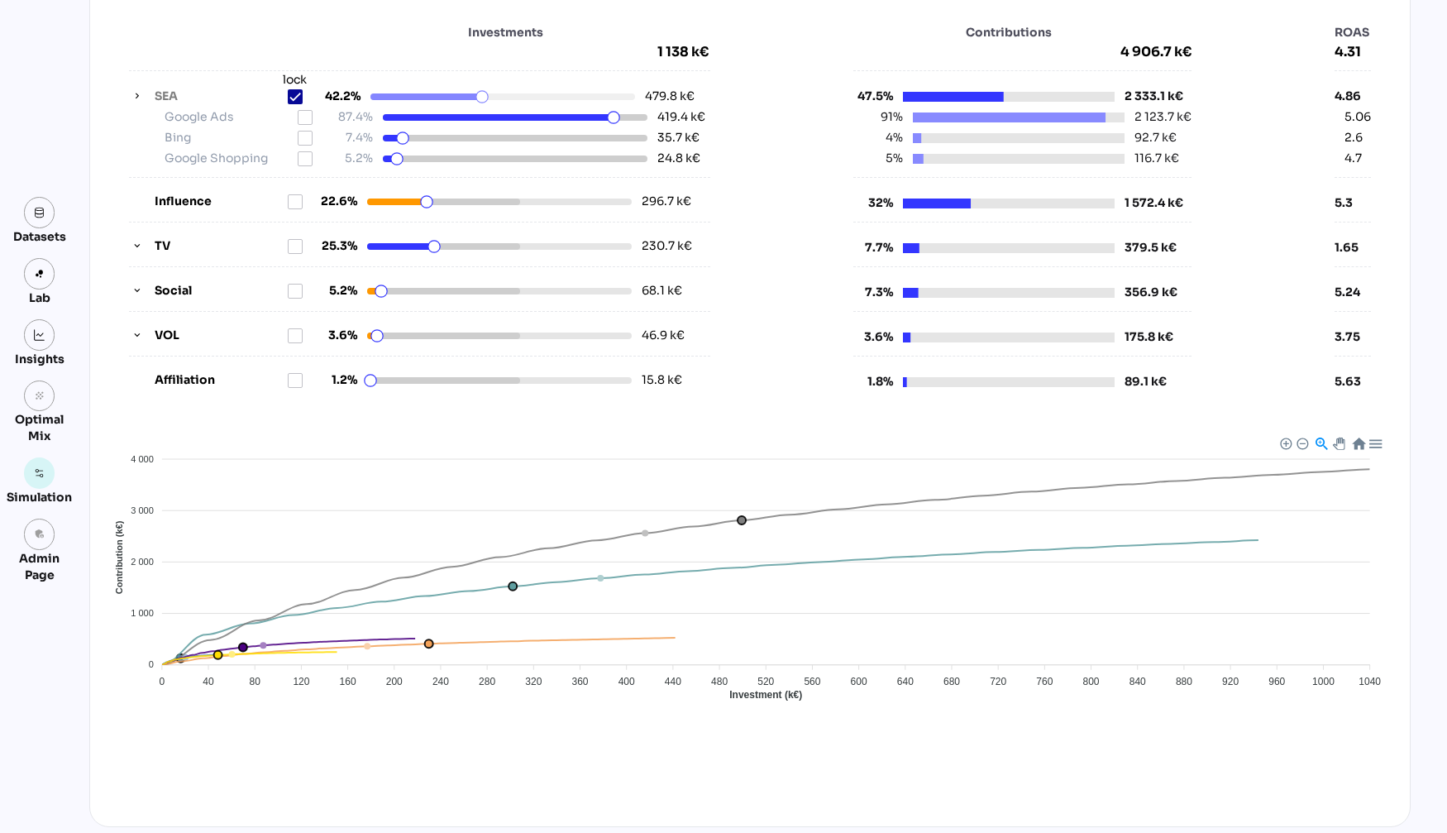
scroll to position [207, 0]
click at [41, 215] on img at bounding box center [40, 213] width 12 height 12
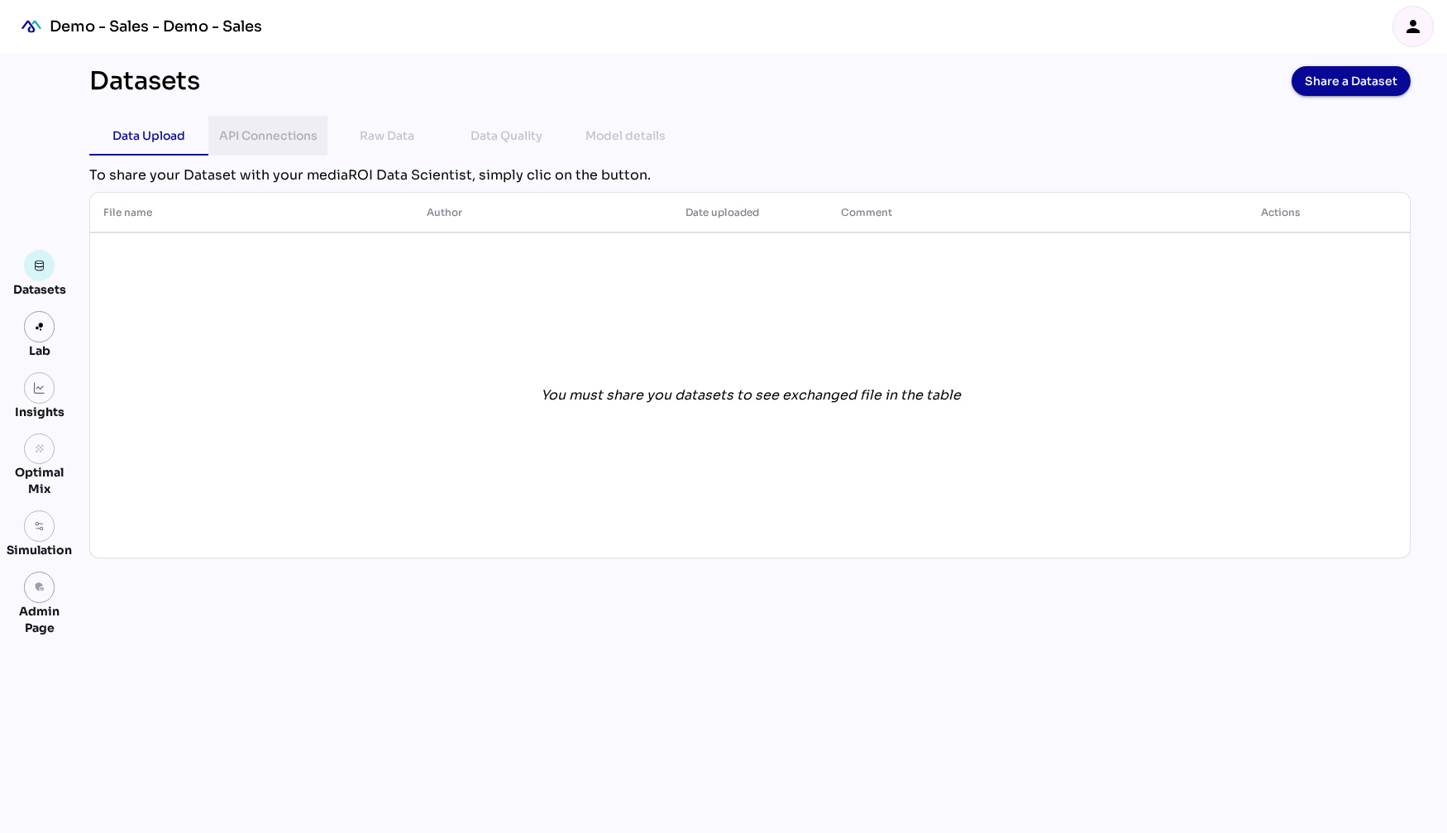
click at [292, 127] on div "API Connections" at bounding box center [268, 136] width 98 height 20
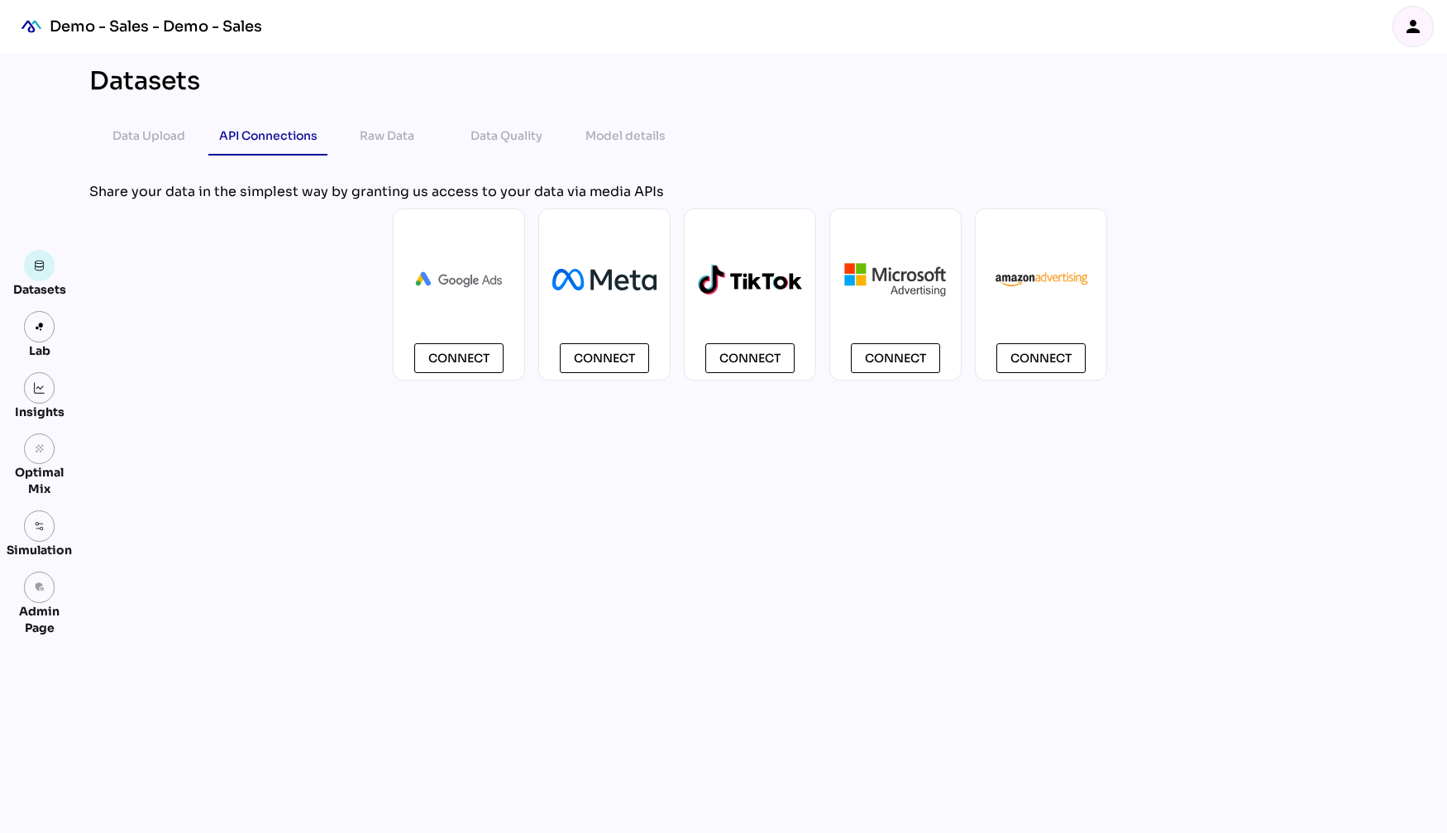
click at [1417, 34] on icon "person" at bounding box center [1413, 27] width 20 height 20
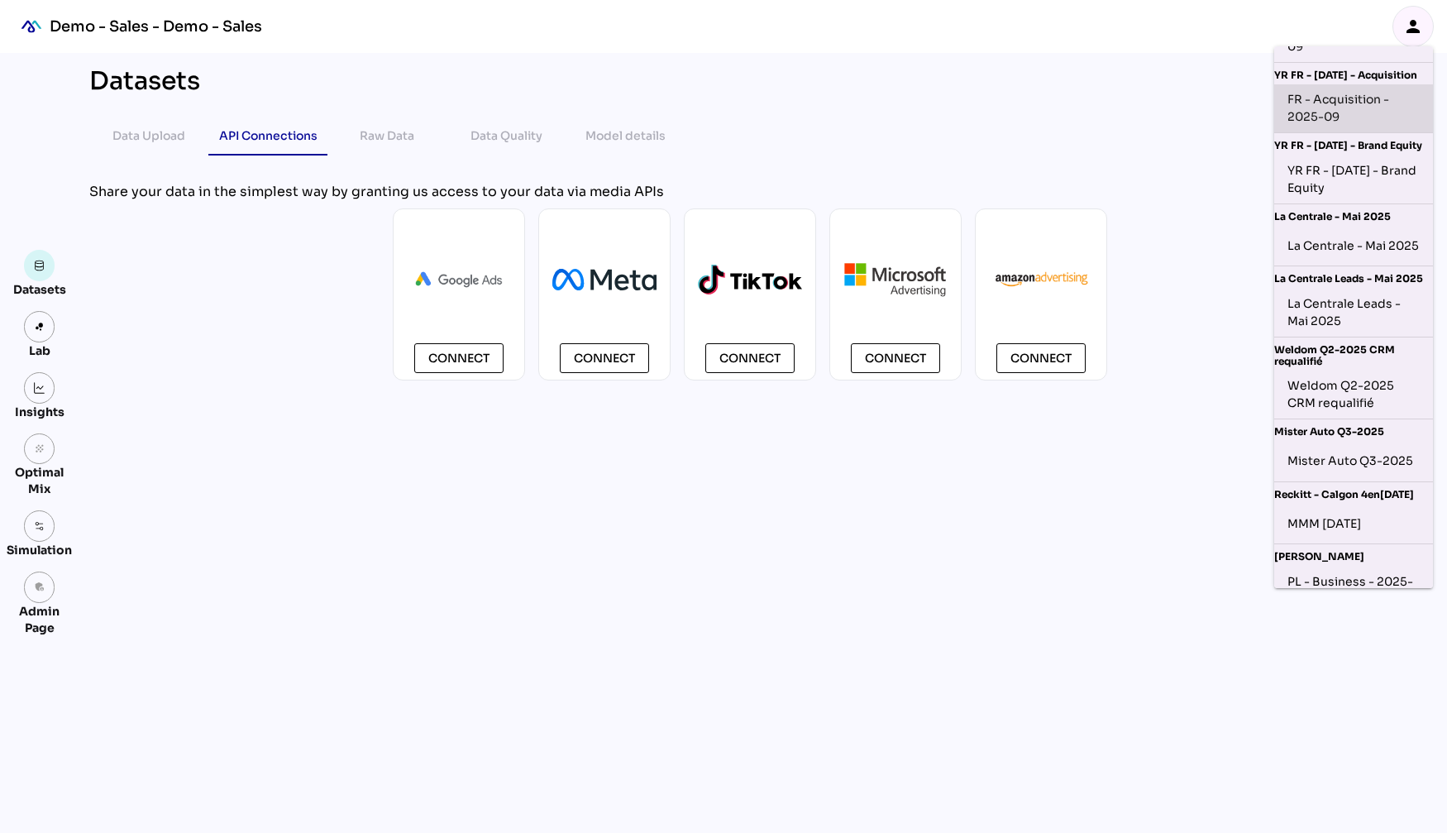
scroll to position [309, 0]
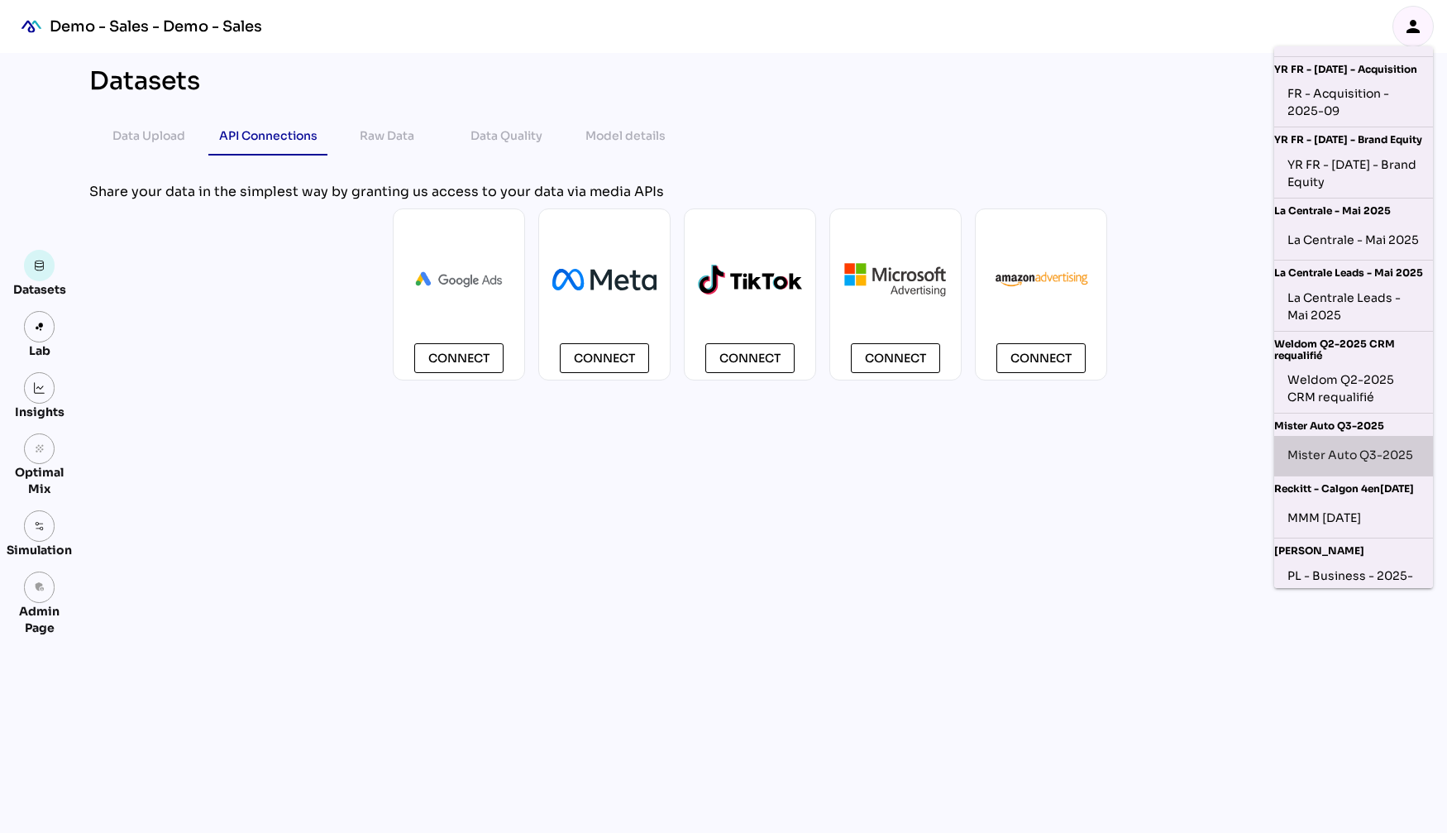
click at [1354, 466] on div "Mister Auto Q3-2025" at bounding box center [1353, 455] width 132 height 26
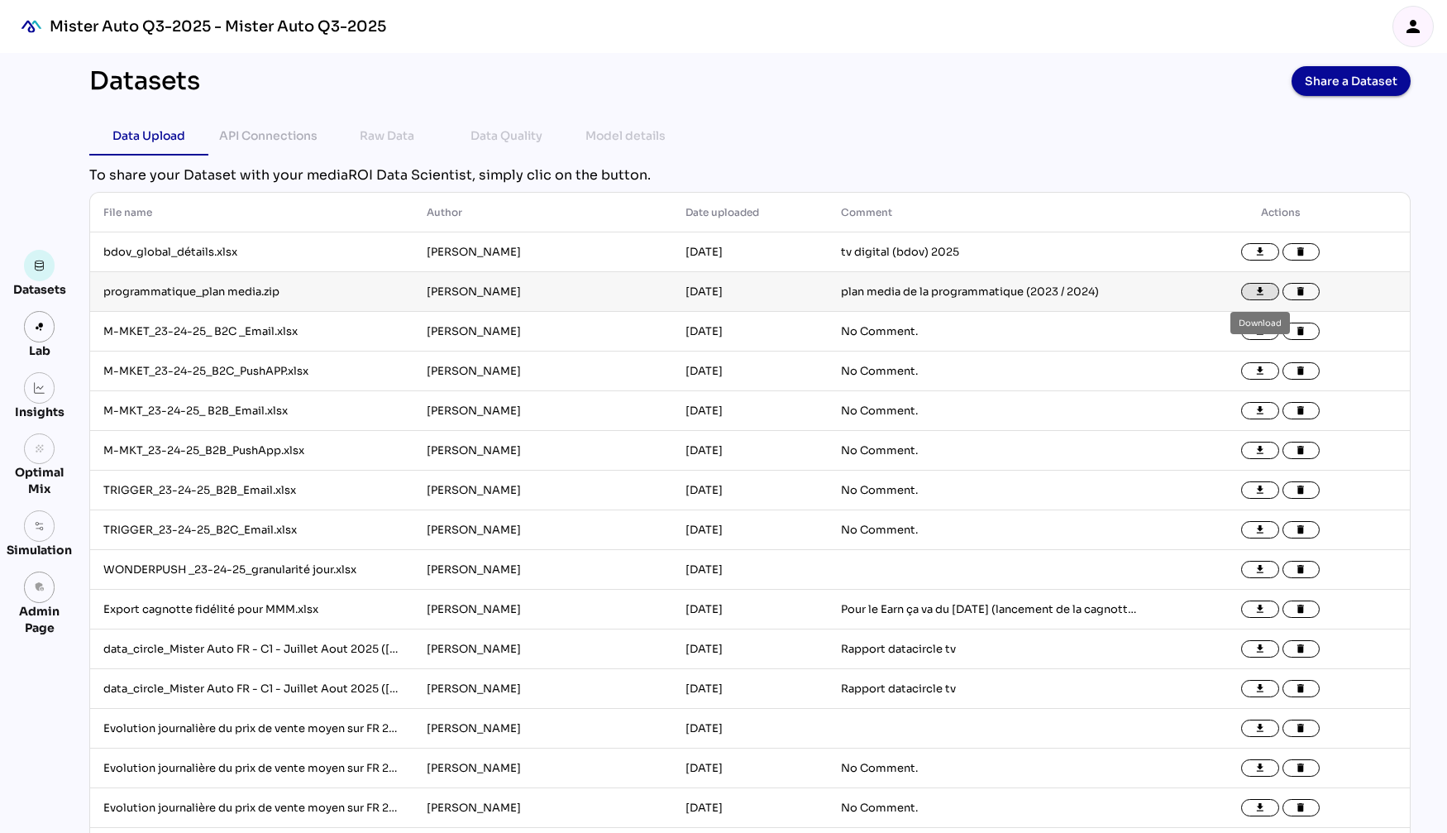
click at [1259, 290] on icon "file_download" at bounding box center [1260, 292] width 12 height 12
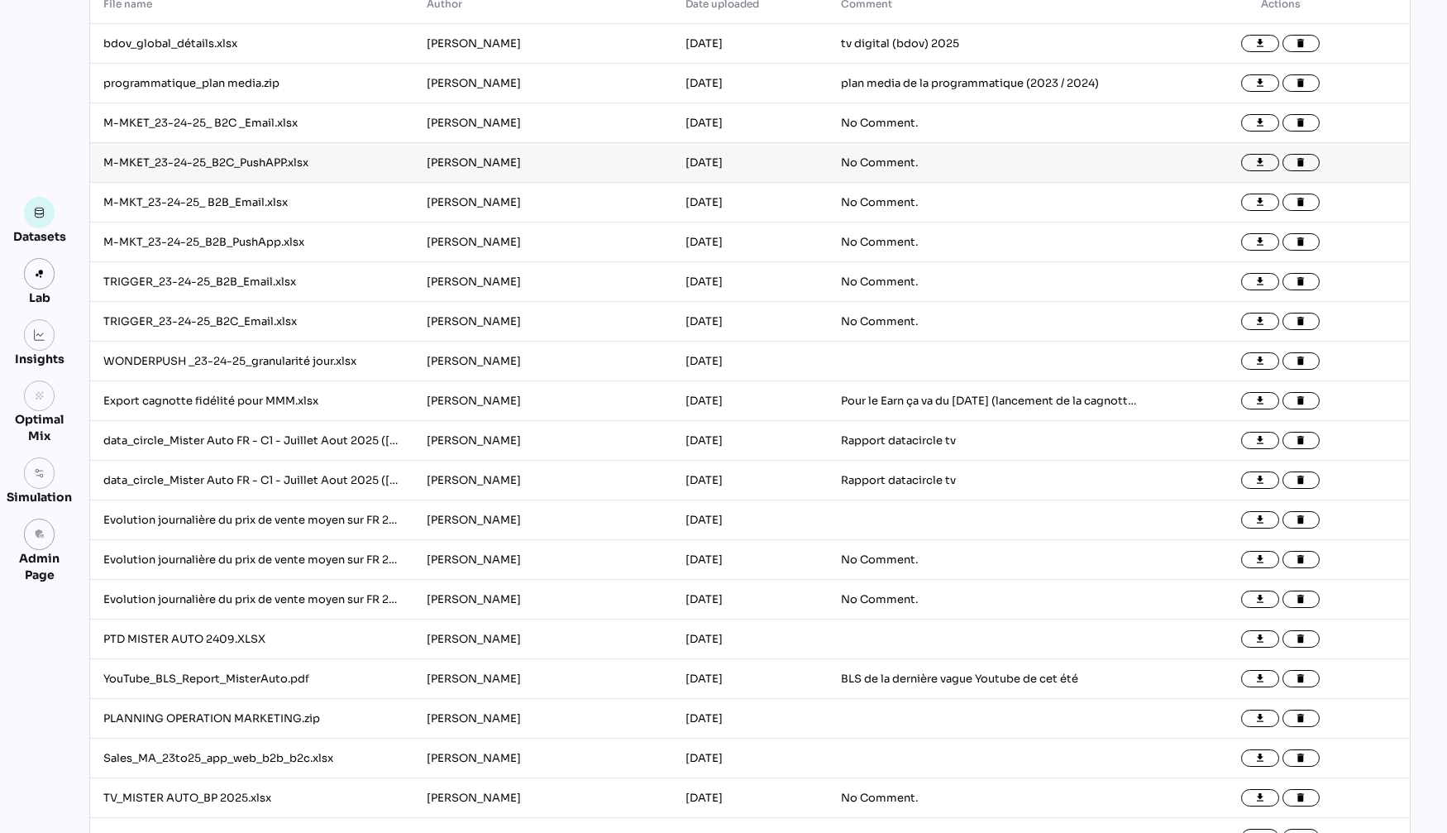
scroll to position [0, 0]
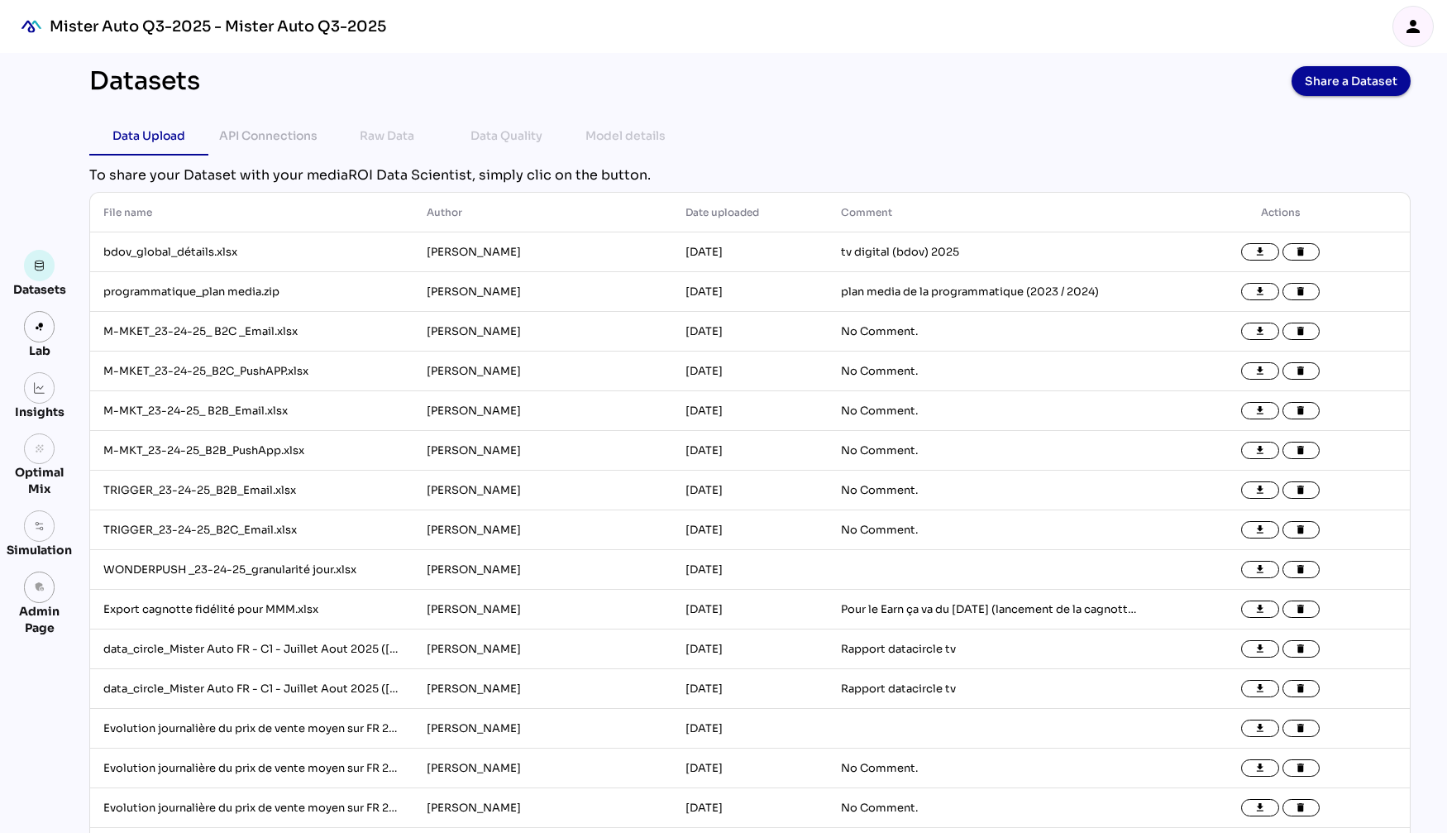
click at [1423, 26] on div "person" at bounding box center [1413, 27] width 40 height 40
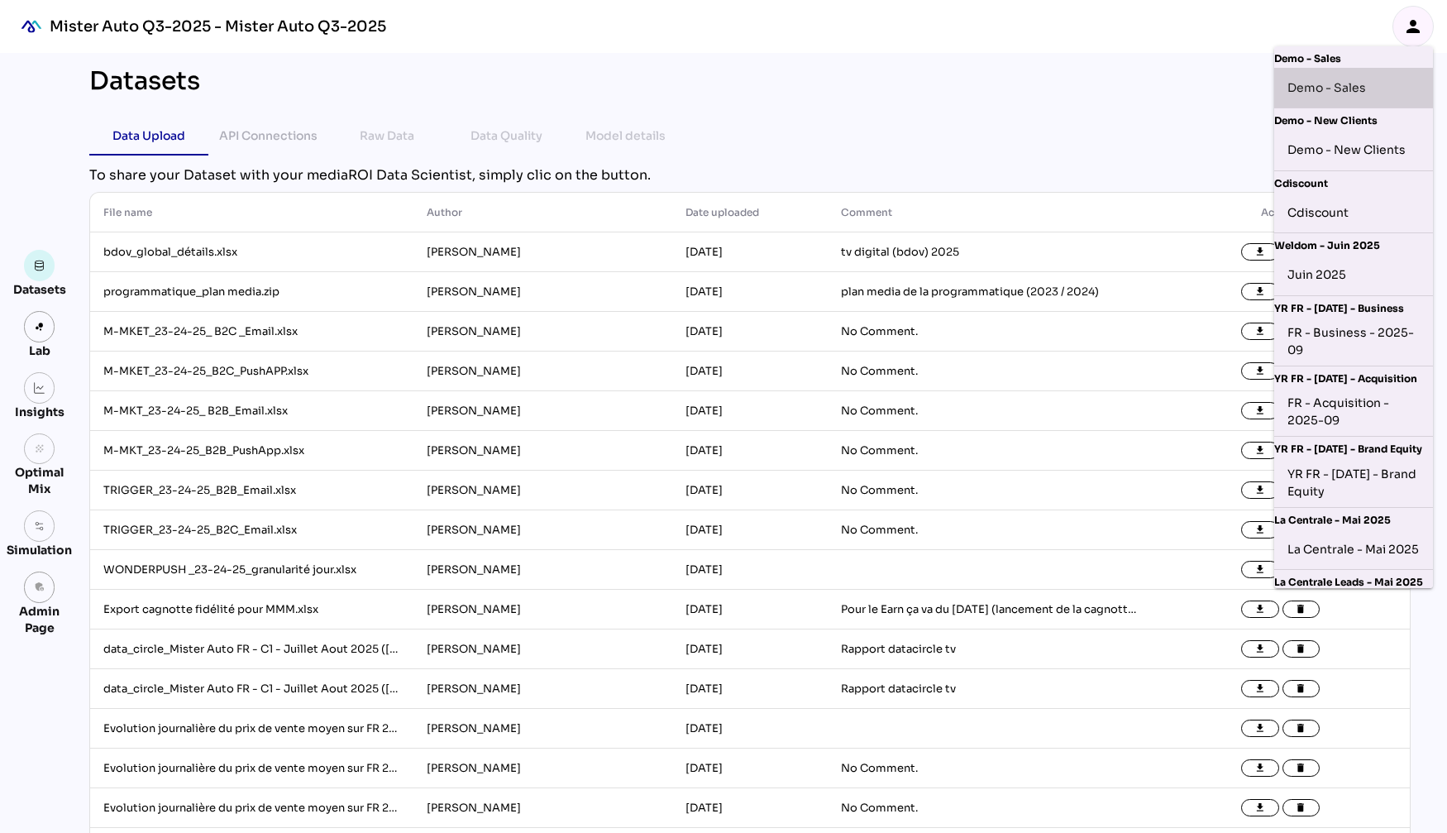
click at [1377, 88] on div "Demo - Sales" at bounding box center [1353, 87] width 132 height 26
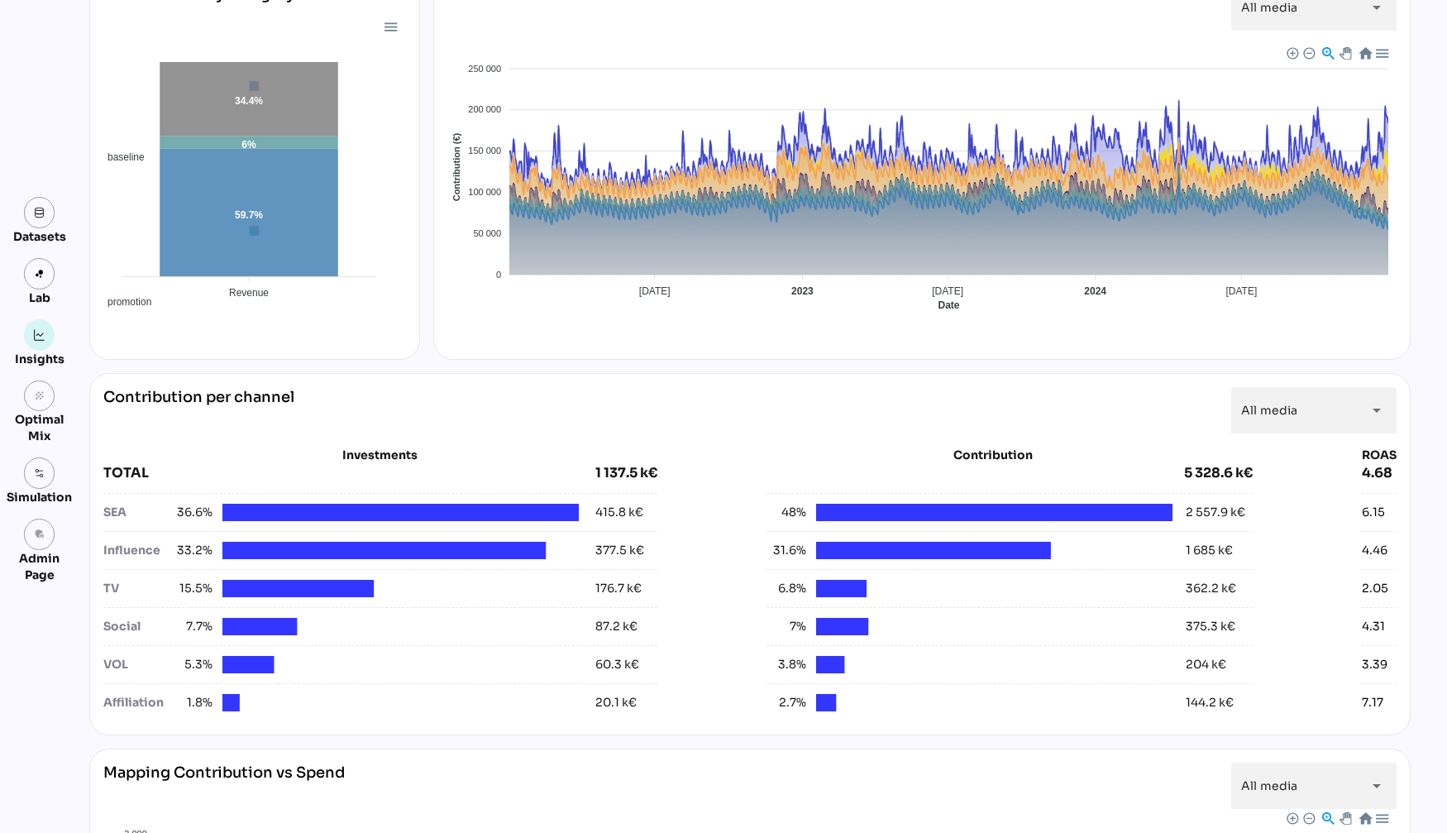
scroll to position [254, 0]
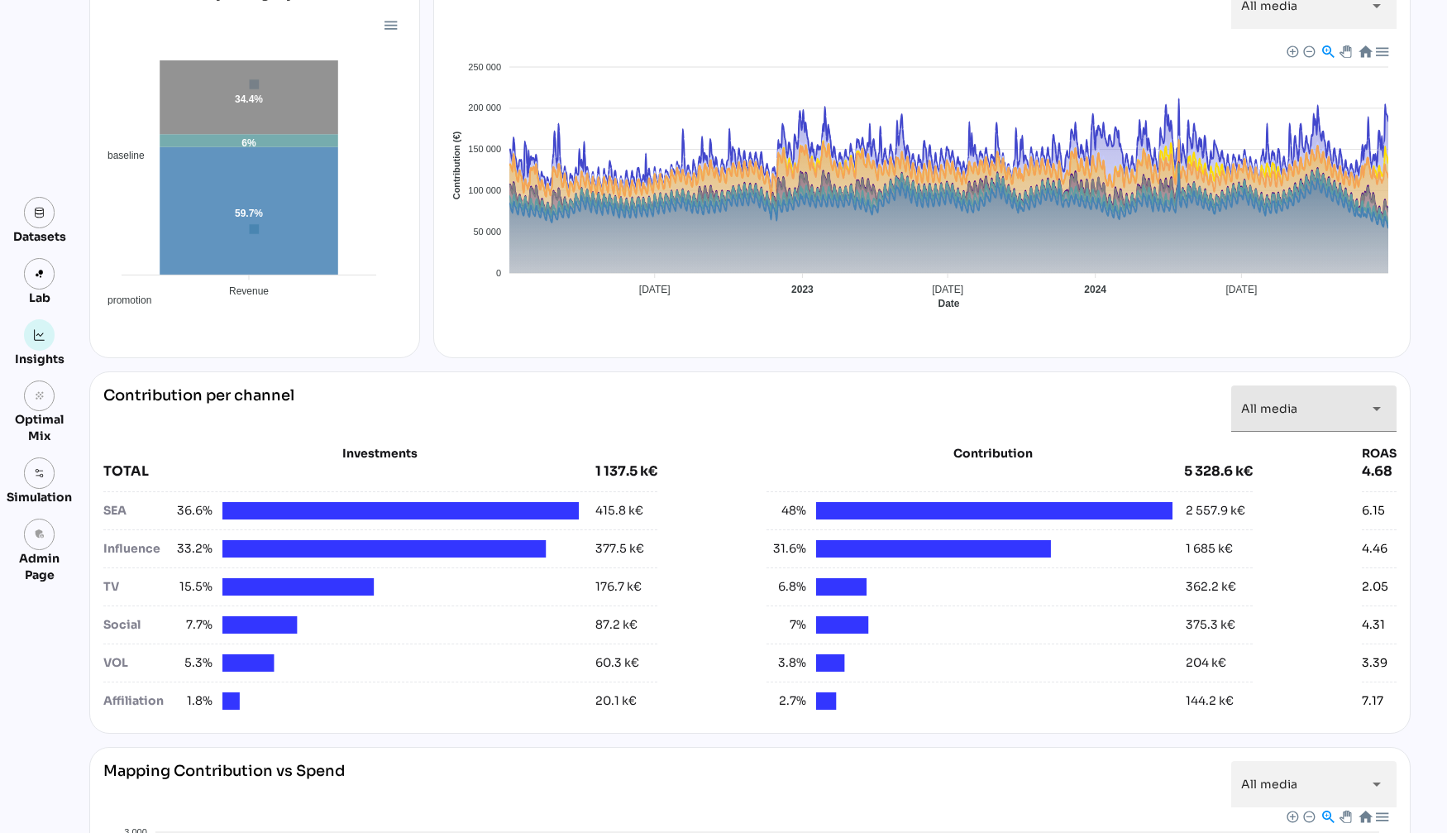
click at [1254, 401] on span "All media" at bounding box center [1269, 408] width 56 height 15
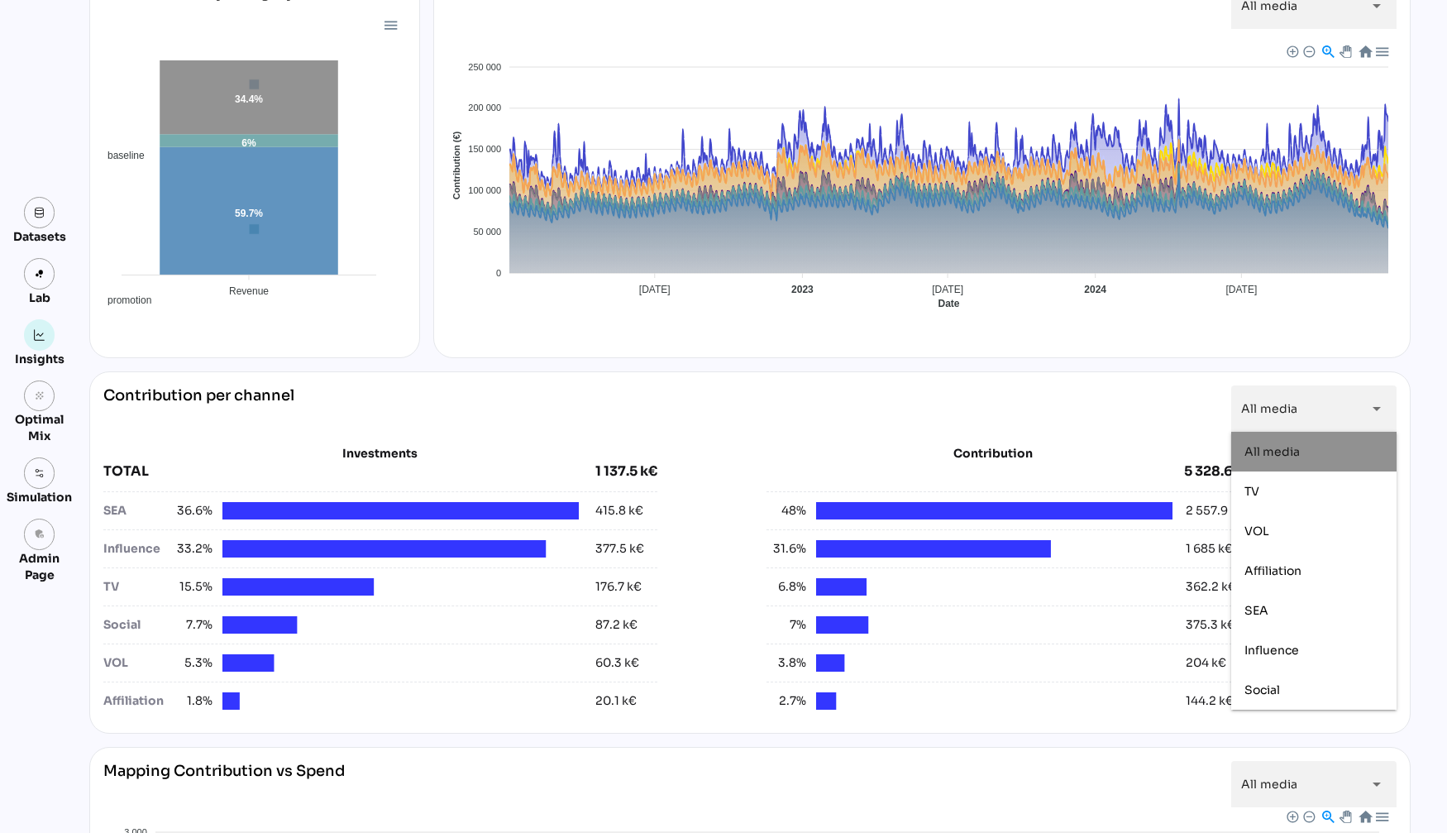
click at [881, 416] on div "Contribution per channel All media ********* arrow_drop_down" at bounding box center [749, 408] width 1293 height 46
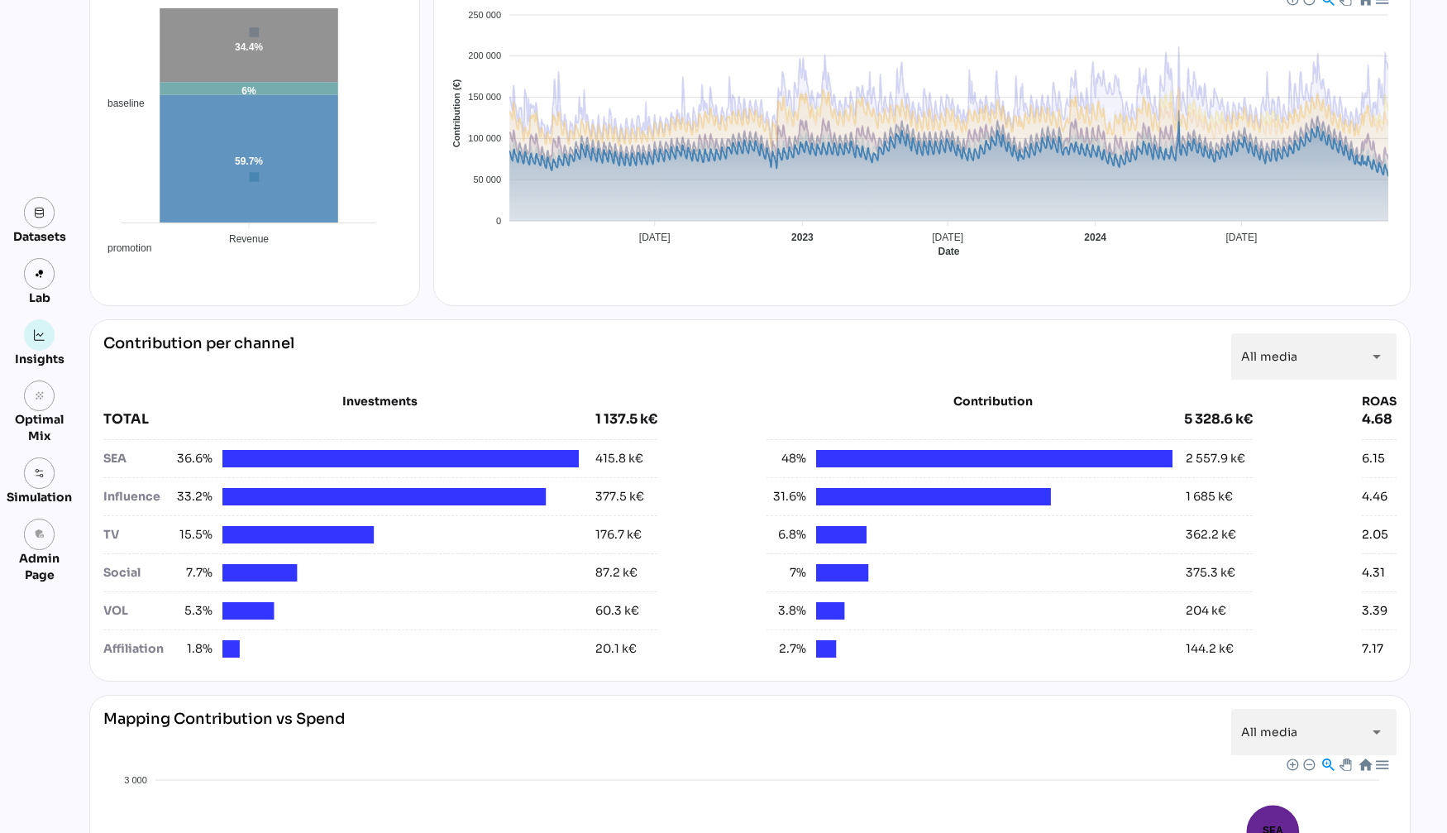
scroll to position [259, 0]
